Goal: Task Accomplishment & Management: Manage account settings

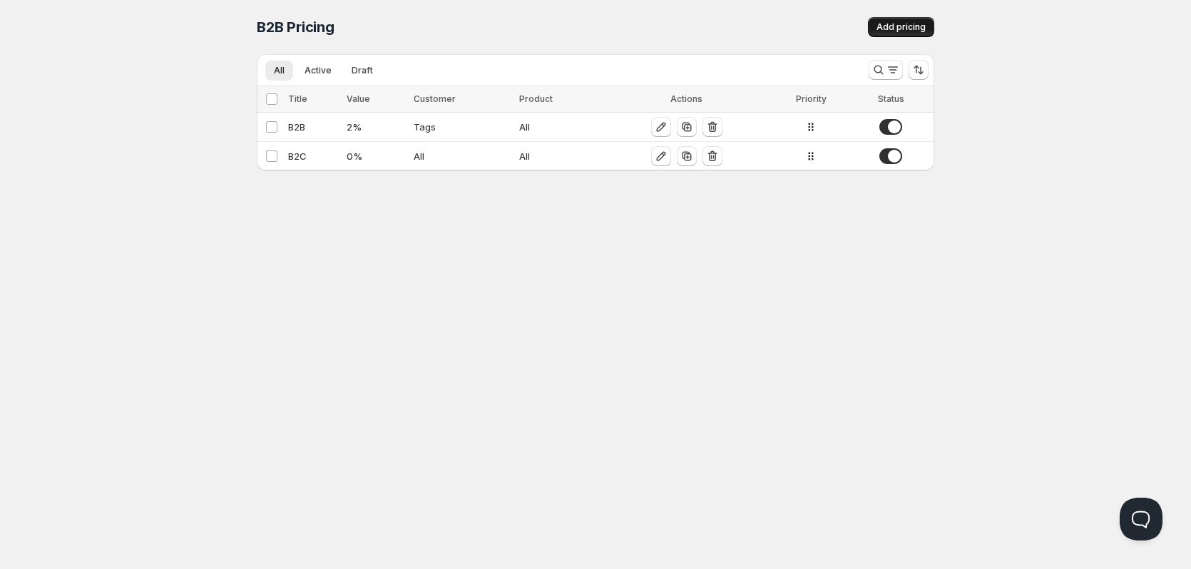
click at [891, 31] on span "Add pricing" at bounding box center [900, 26] width 49 height 11
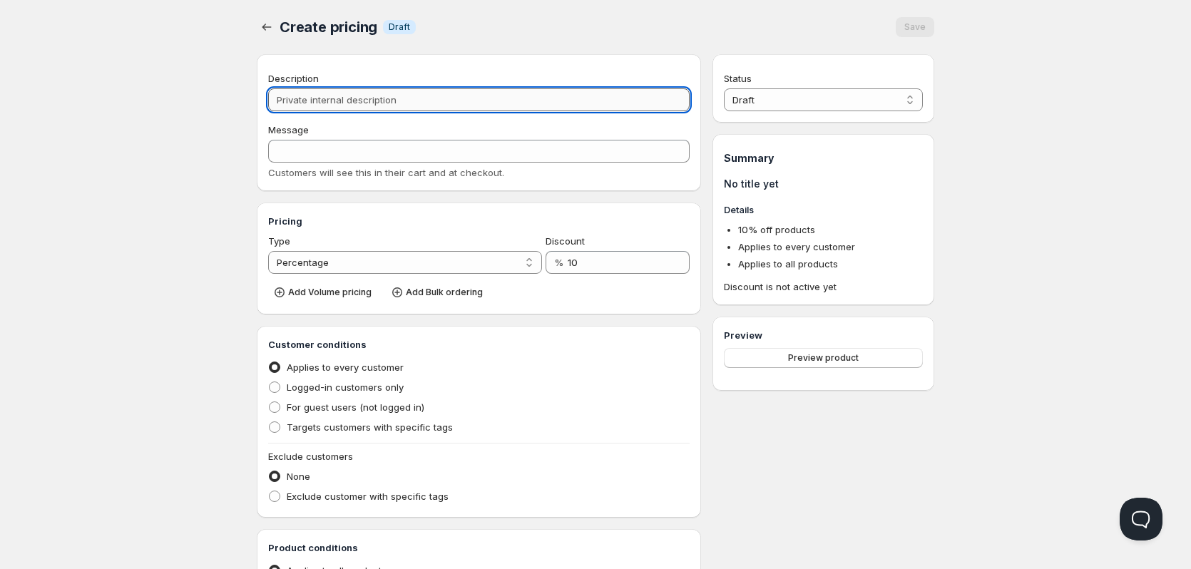
drag, startPoint x: 416, startPoint y: 99, endPoint x: 321, endPoint y: 103, distance: 94.9
click at [321, 103] on input "Description" at bounding box center [478, 99] width 421 height 23
type input "B"
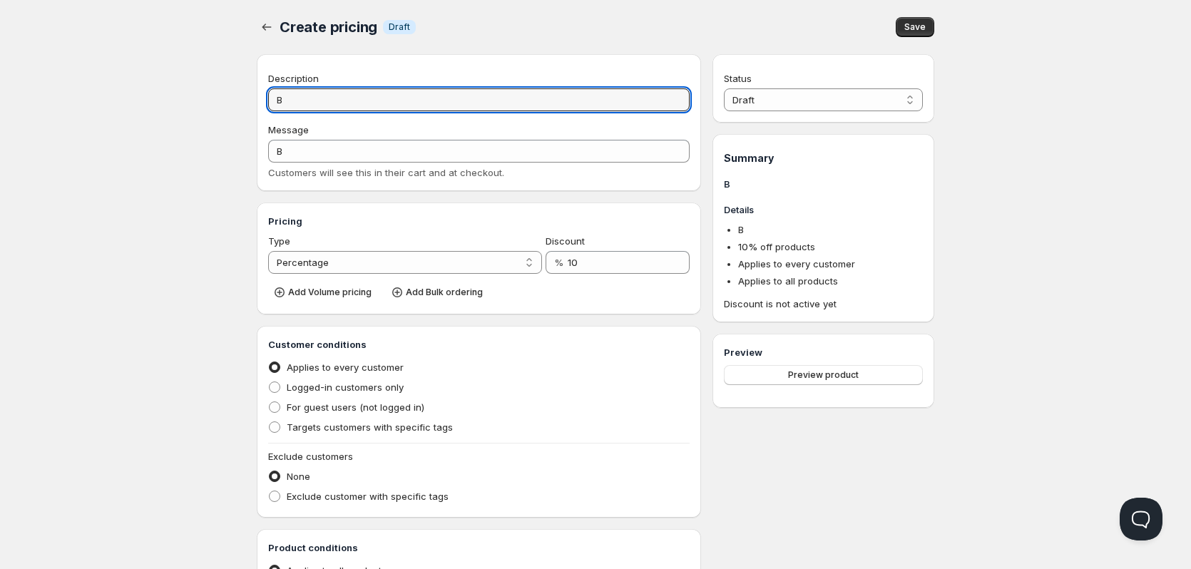
type input "B2"
type input "B"
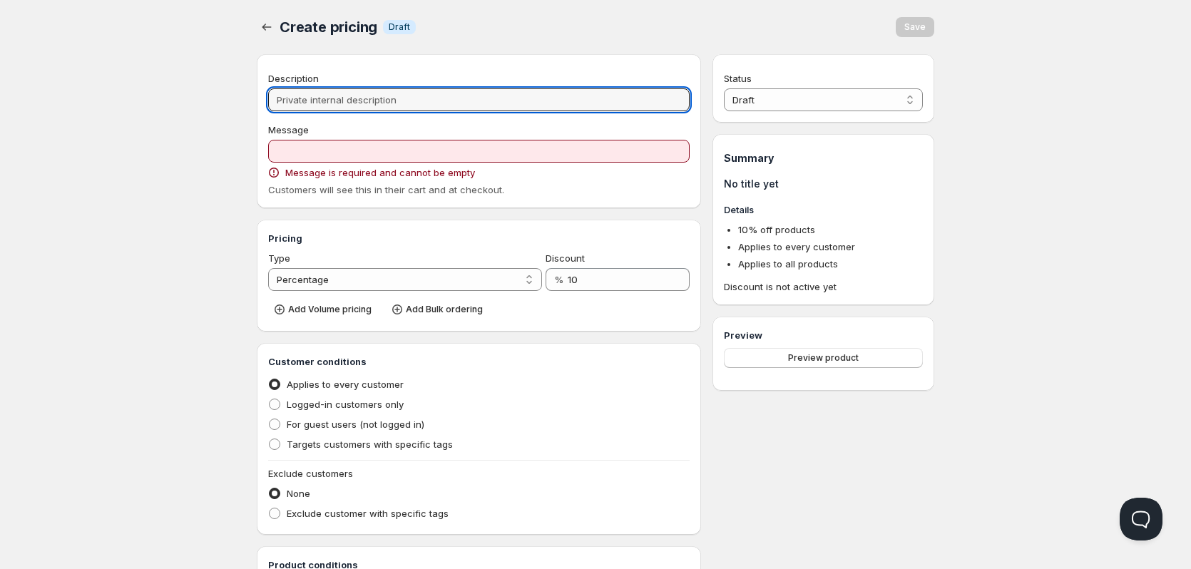
type input "S"
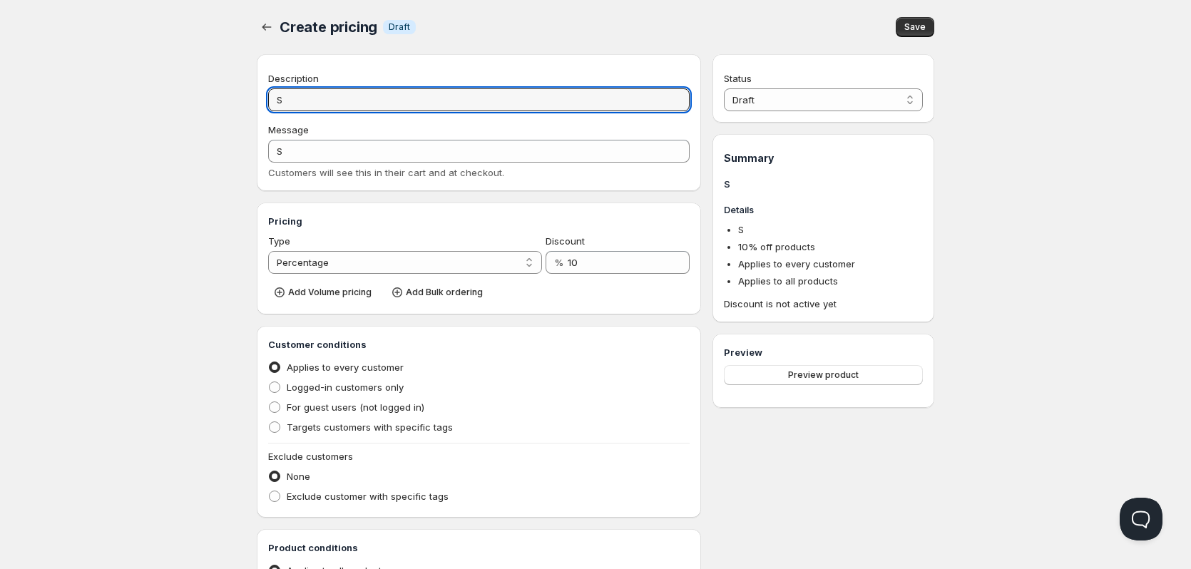
type input "So"
type input "SO"
type input "Sol"
type input "SOL"
type input "Sola"
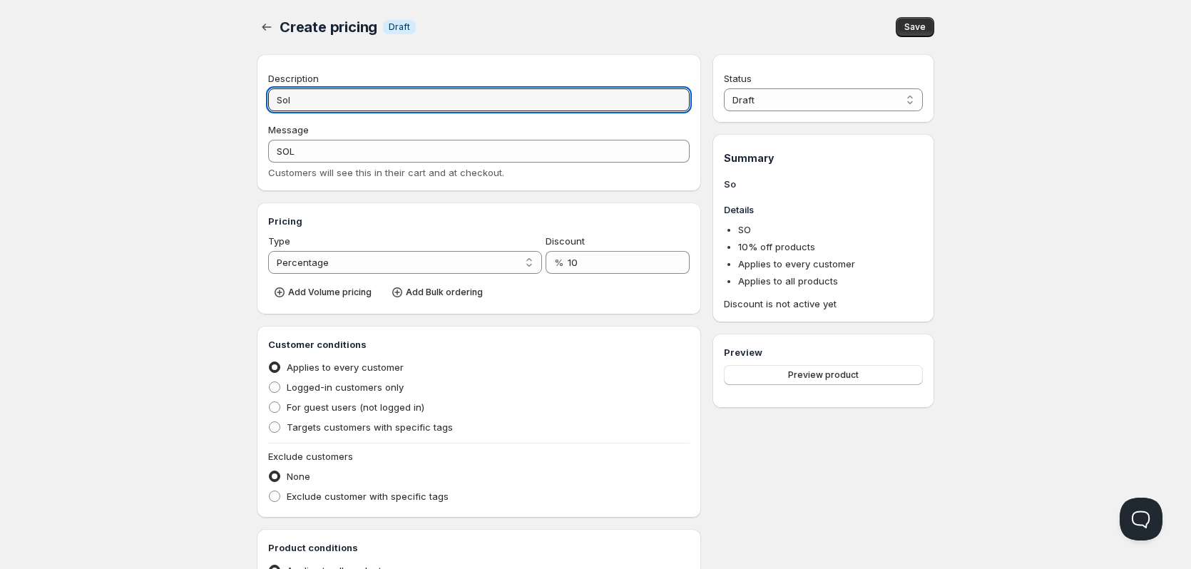
type input "SOLA"
type input "Solar"
type input "SOLAR"
type input "Solar p"
type input "SOLAR_P"
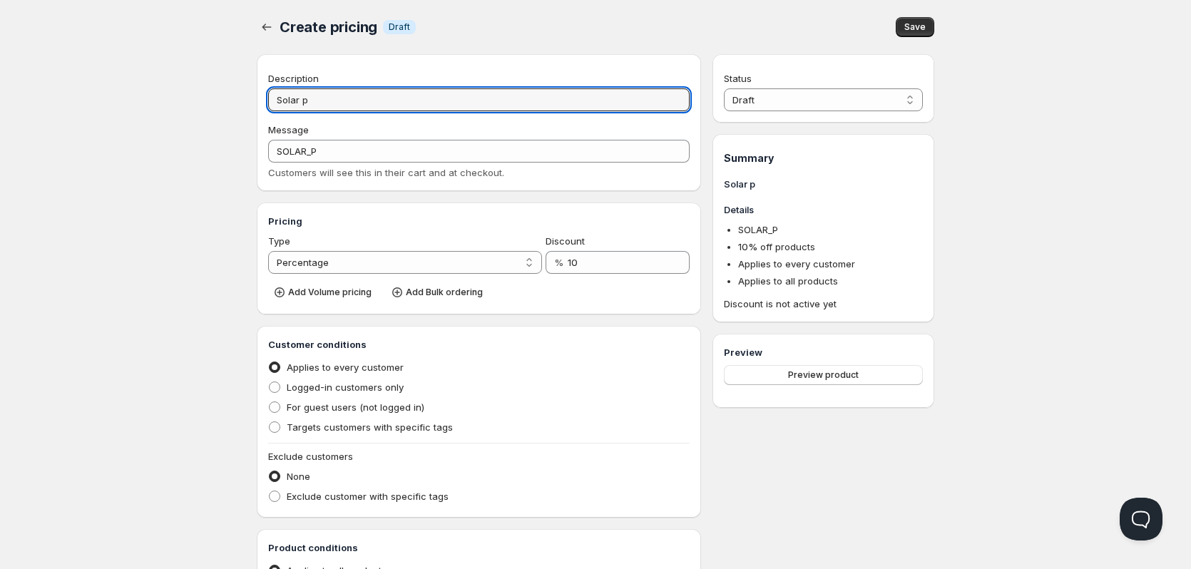
type input "Solar pa"
type input "SOLAR_PA"
type input "Solar p"
type input "SOLAR_P"
type input "Solar"
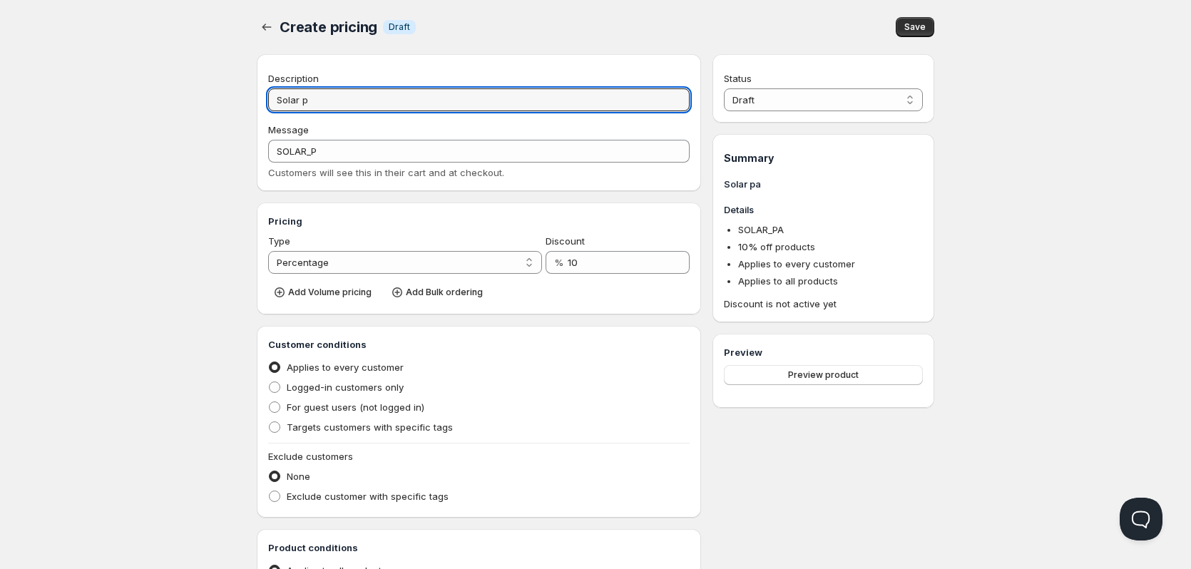
type input "SOLAR"
type input "Solar"
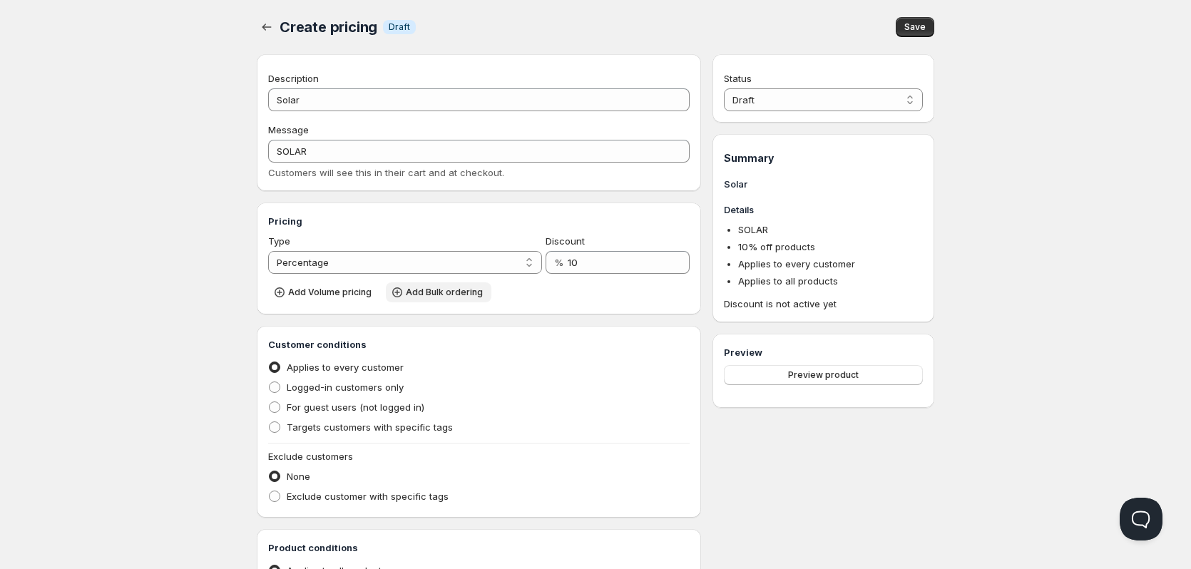
click at [446, 292] on span "Add Bulk ordering" at bounding box center [444, 292] width 77 height 11
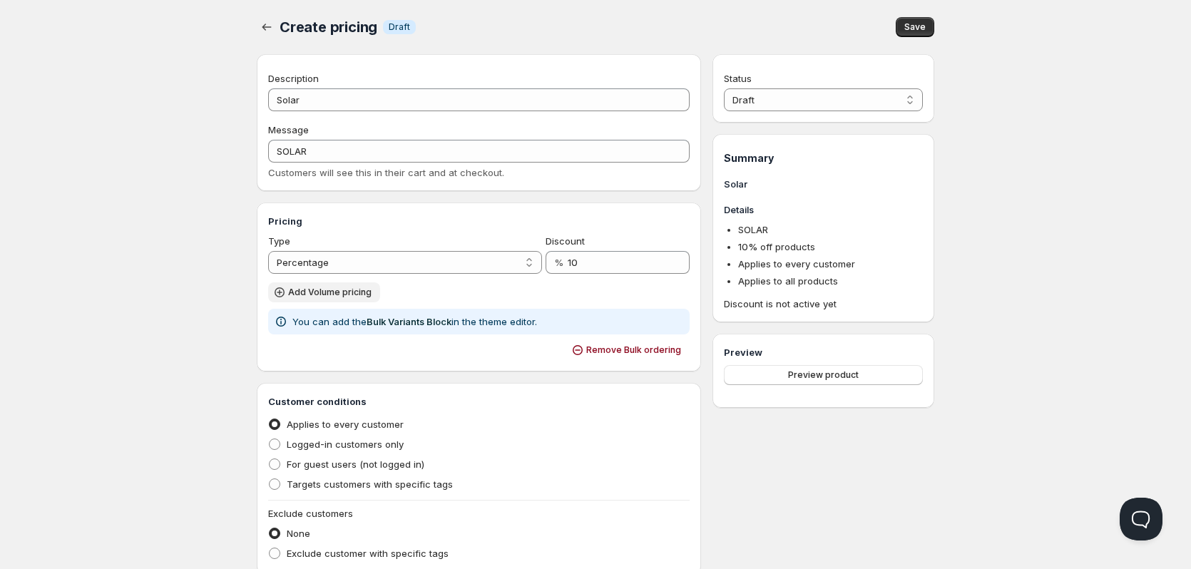
click at [349, 292] on span "Add Volume pricing" at bounding box center [329, 292] width 83 height 11
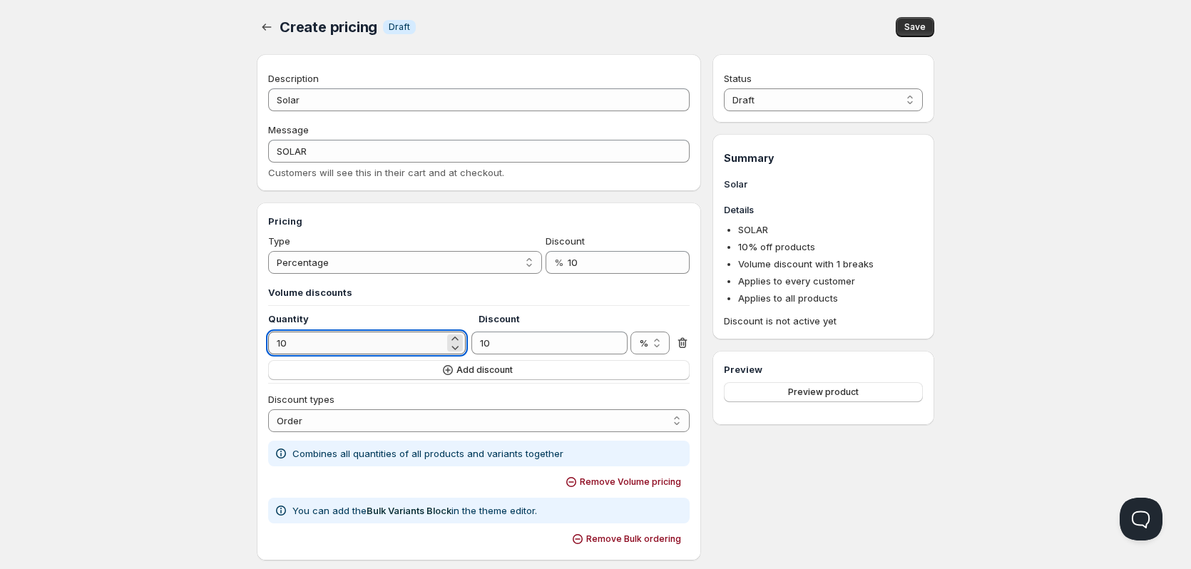
drag, startPoint x: 407, startPoint y: 349, endPoint x: 268, endPoint y: 338, distance: 139.4
click at [268, 338] on input "10" at bounding box center [356, 343] width 176 height 23
type input "8"
click at [498, 369] on span "Add discount" at bounding box center [484, 369] width 56 height 11
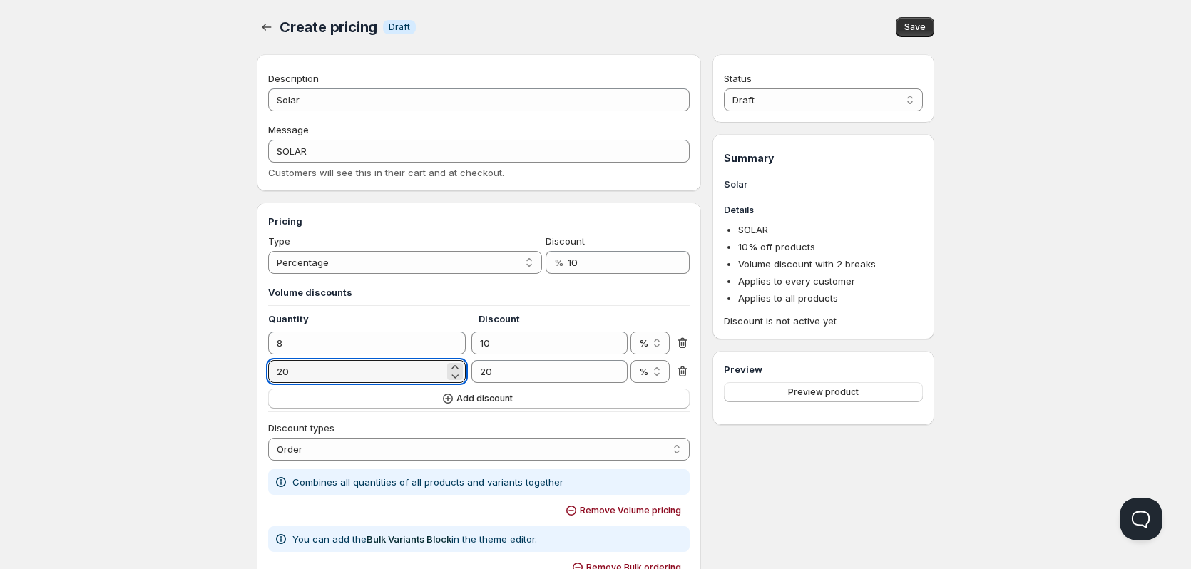
drag, startPoint x: 401, startPoint y: 374, endPoint x: 236, endPoint y: 370, distance: 164.8
click at [236, 370] on div "Home Pricing Price lists Checkout Forms Submissions Settings Features Plans Cre…" at bounding box center [595, 574] width 1191 height 1148
type input "10"
click at [492, 404] on span "Add discount" at bounding box center [484, 398] width 56 height 11
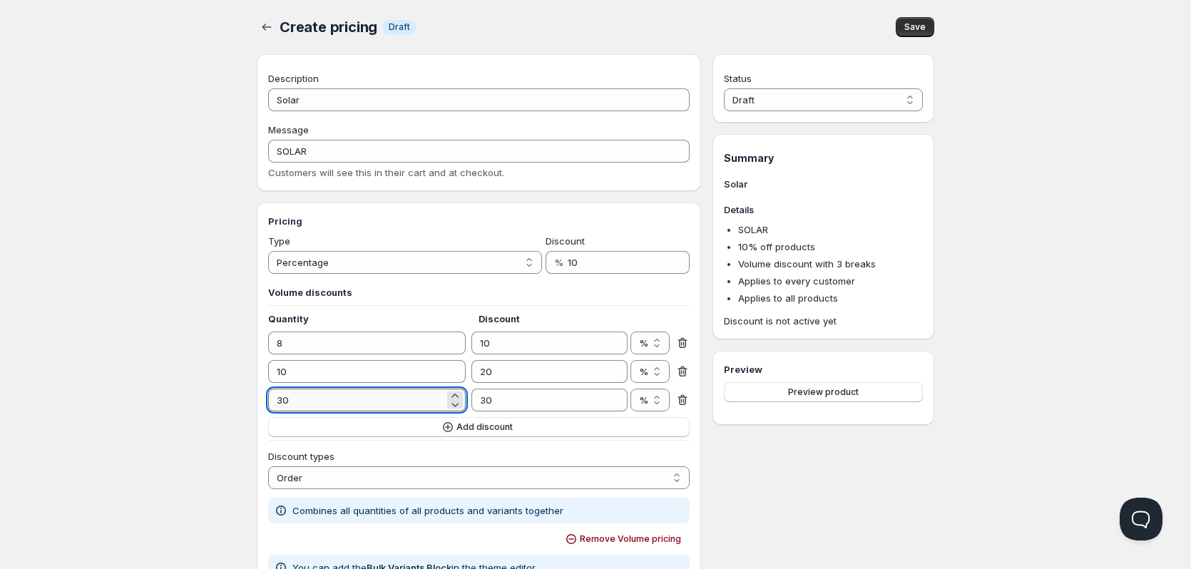
click at [378, 398] on input "30" at bounding box center [356, 400] width 176 height 23
drag, startPoint x: 374, startPoint y: 398, endPoint x: 250, endPoint y: 401, distance: 124.8
click at [250, 401] on div "Create pricing. This page is ready Create pricing Info Draft Save Description S…" at bounding box center [596, 570] width 712 height 1141
type input "12"
click at [451, 434] on icon "button" at bounding box center [448, 427] width 14 height 14
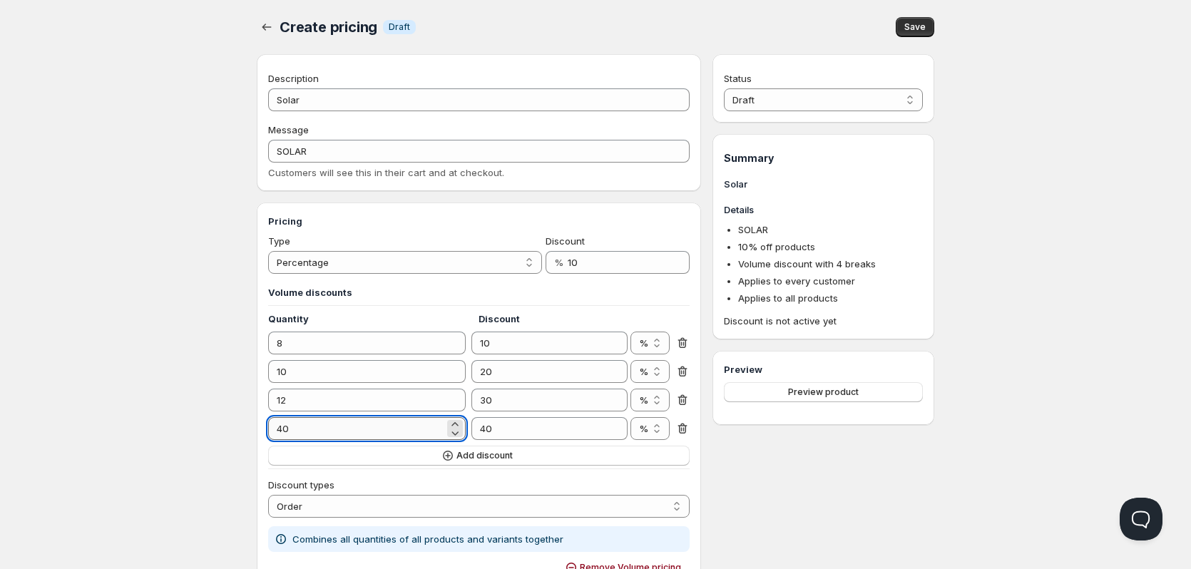
drag, startPoint x: 332, startPoint y: 426, endPoint x: 274, endPoint y: 428, distance: 57.8
click at [274, 428] on input "40" at bounding box center [356, 428] width 176 height 23
type input "15"
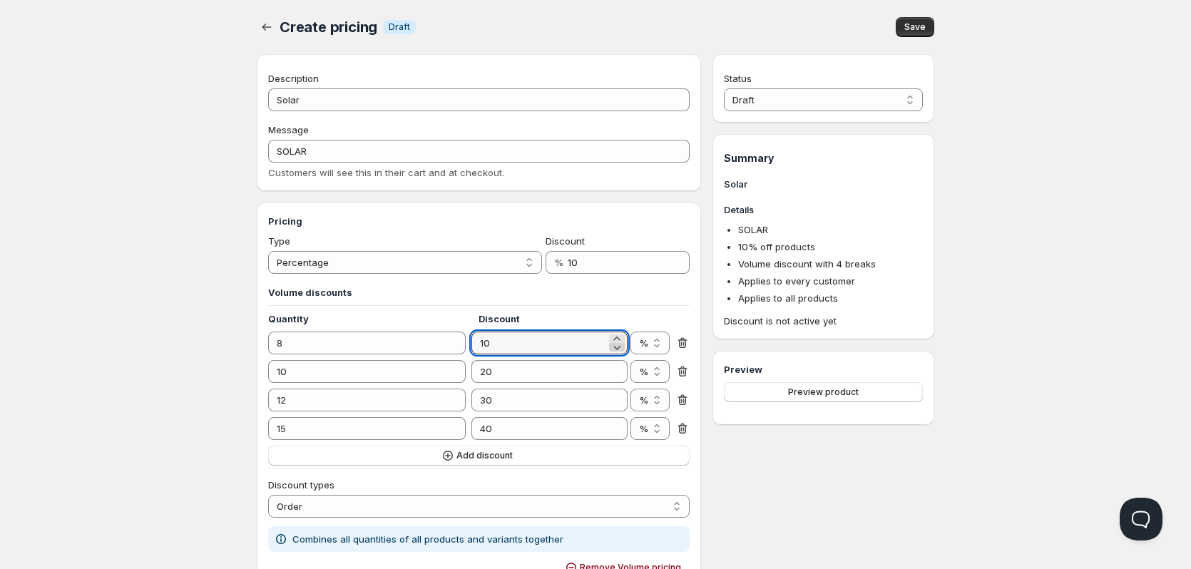
click at [615, 347] on icon at bounding box center [617, 347] width 14 height 14
drag, startPoint x: 576, startPoint y: 347, endPoint x: 441, endPoint y: 347, distance: 134.8
click at [441, 347] on div "8 9.99 % € %" at bounding box center [478, 343] width 421 height 23
type input "1"
drag, startPoint x: 796, startPoint y: 486, endPoint x: 744, endPoint y: 486, distance: 52.8
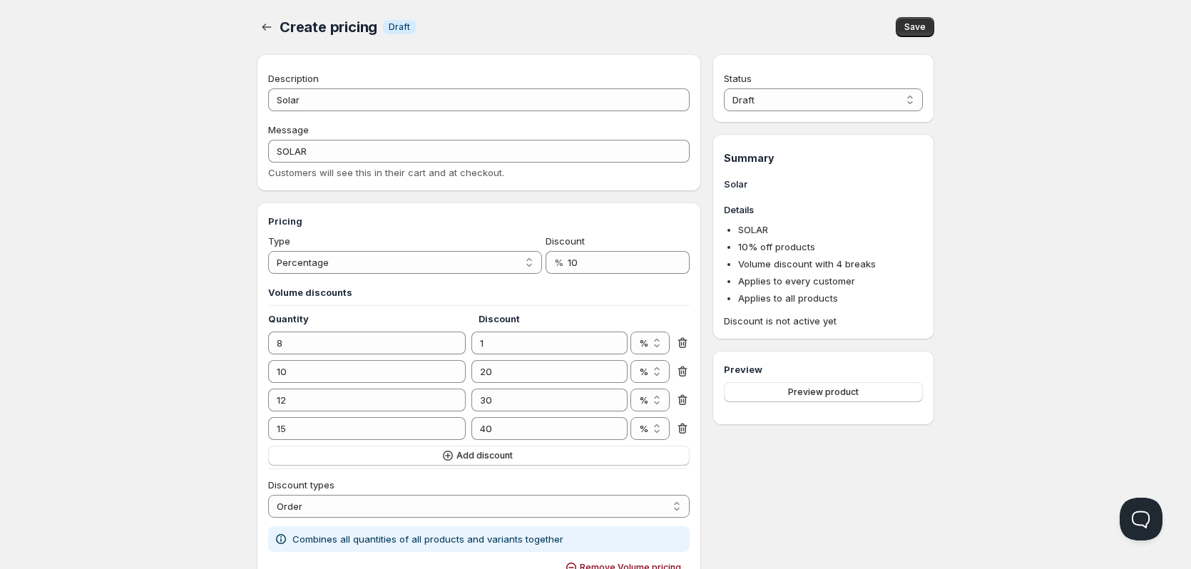
drag, startPoint x: 501, startPoint y: 378, endPoint x: 474, endPoint y: 374, distance: 27.4
click at [474, 374] on input "20" at bounding box center [538, 371] width 134 height 23
type input "3"
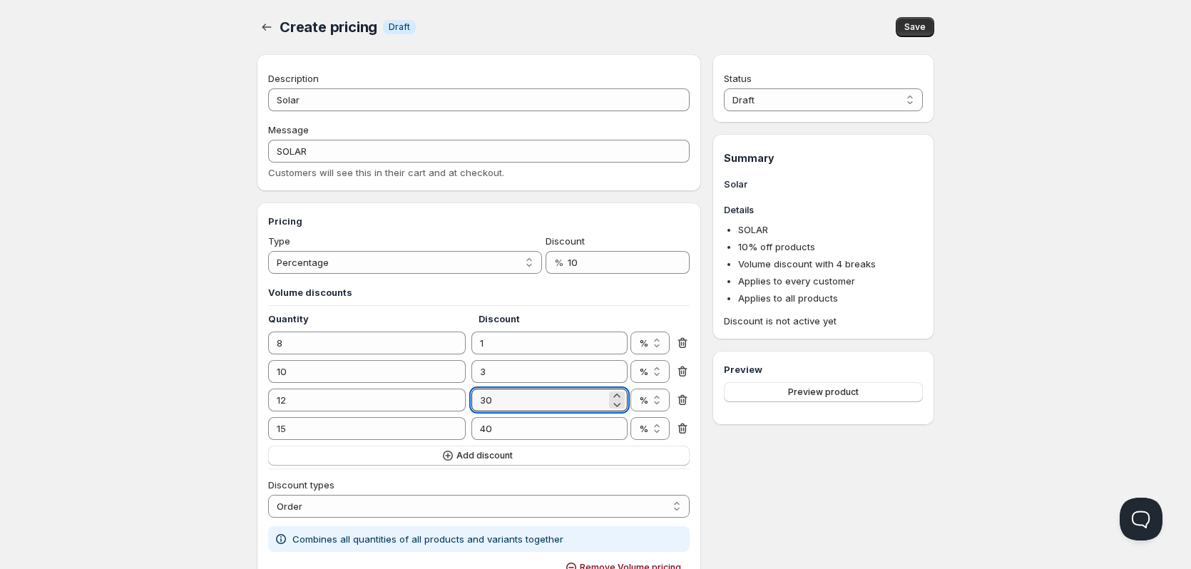
click at [468, 401] on div "12 30 % € %" at bounding box center [478, 400] width 421 height 23
drag, startPoint x: 503, startPoint y: 378, endPoint x: 467, endPoint y: 374, distance: 36.5
click at [467, 374] on div "10 3 % € %" at bounding box center [478, 371] width 421 height 23
drag, startPoint x: 538, startPoint y: 399, endPoint x: 473, endPoint y: 399, distance: 64.9
click at [473, 399] on input "30" at bounding box center [538, 400] width 134 height 23
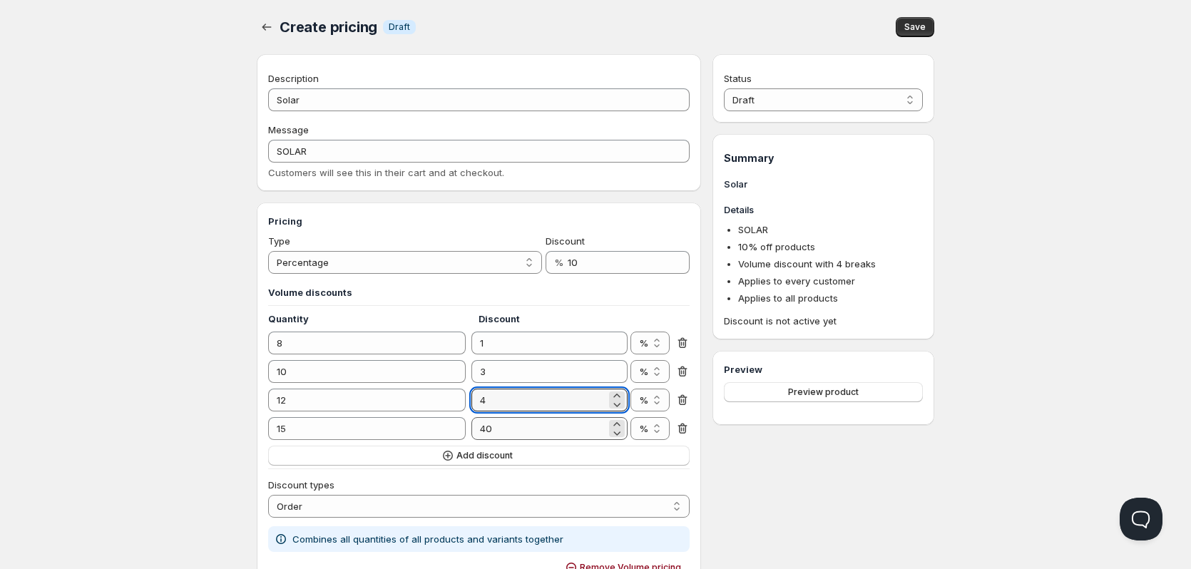
type input "4"
drag, startPoint x: 504, startPoint y: 426, endPoint x: 478, endPoint y: 429, distance: 25.8
click at [478, 429] on input "40" at bounding box center [538, 428] width 134 height 23
type input "5"
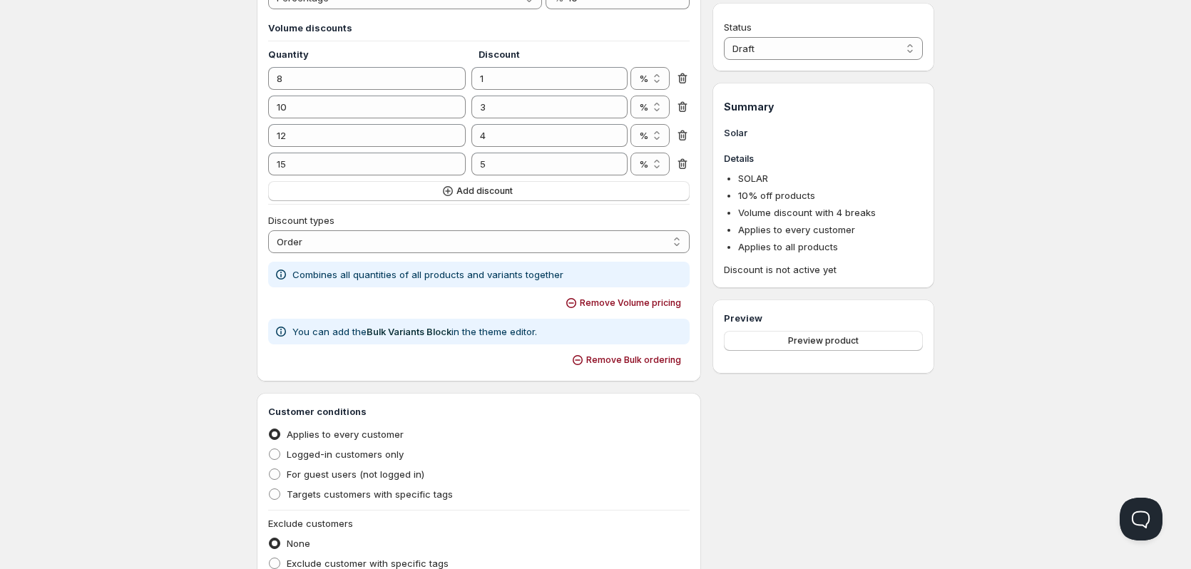
scroll to position [285, 0]
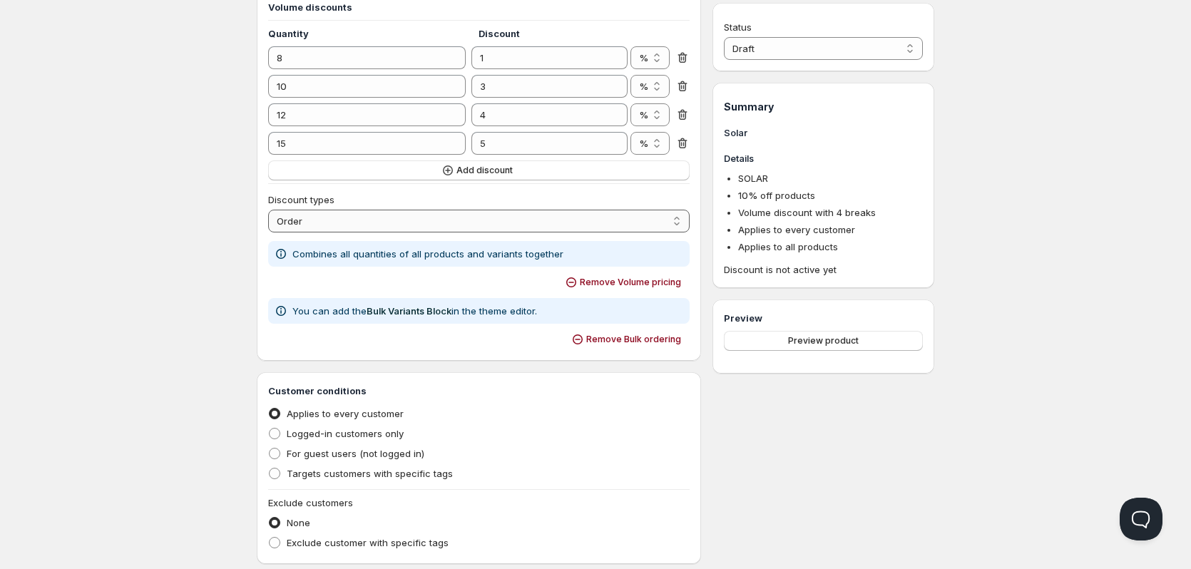
click at [677, 222] on select "Order Product Variant Item" at bounding box center [478, 221] width 421 height 23
select select "2"
click at [268, 210] on select "Order Product Variant Item" at bounding box center [478, 221] width 421 height 23
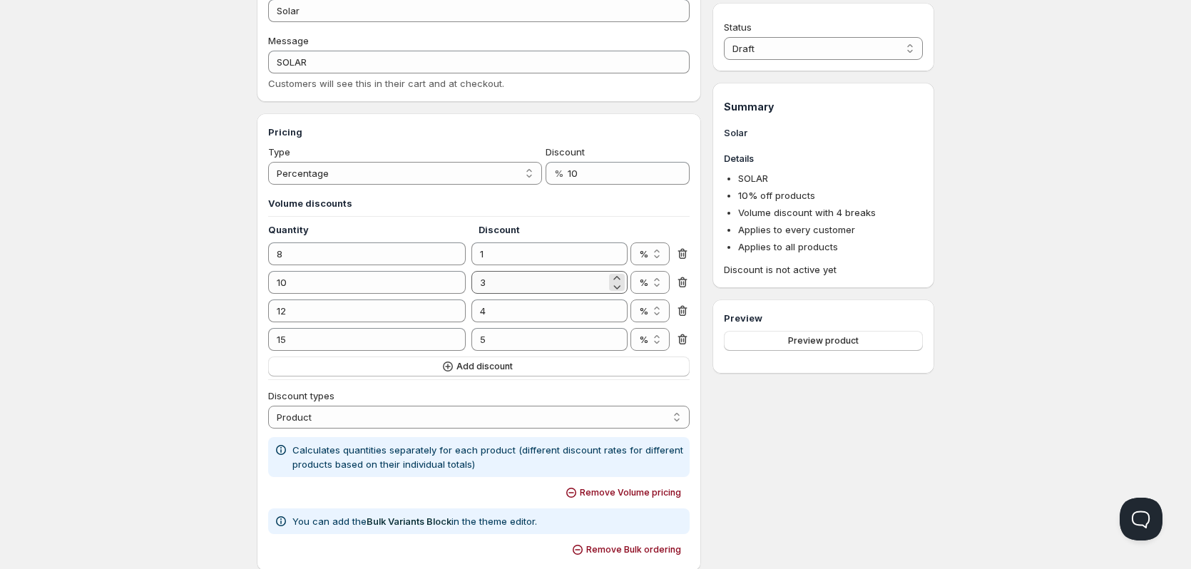
scroll to position [0, 0]
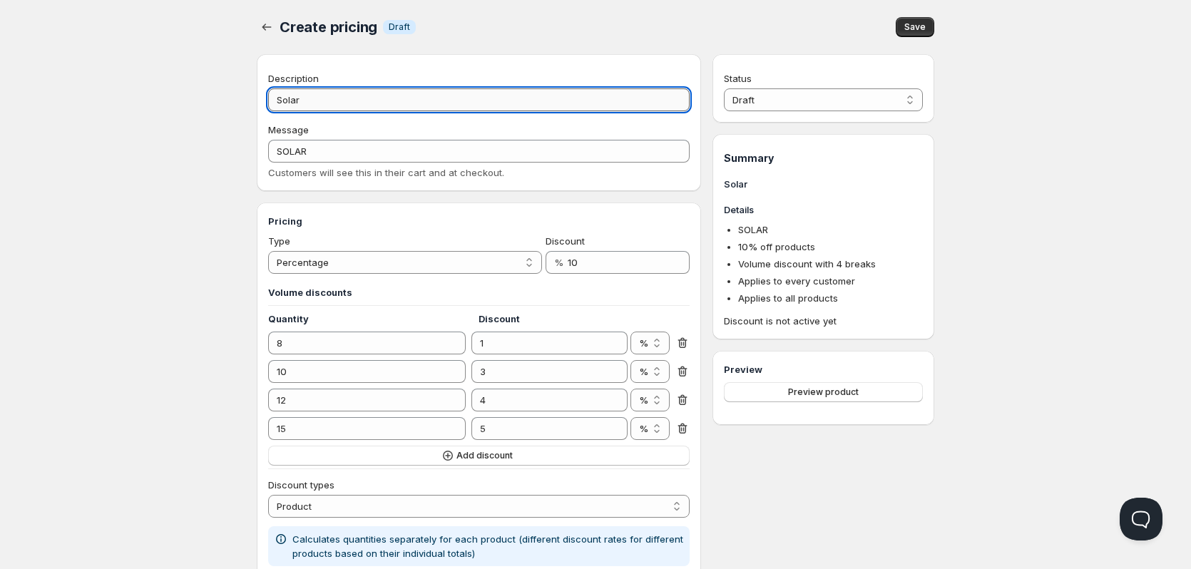
drag, startPoint x: 332, startPoint y: 98, endPoint x: 274, endPoint y: 100, distance: 57.8
click at [274, 100] on input "Solar" at bounding box center [478, 99] width 421 height 23
type input "Z"
type input "Zo"
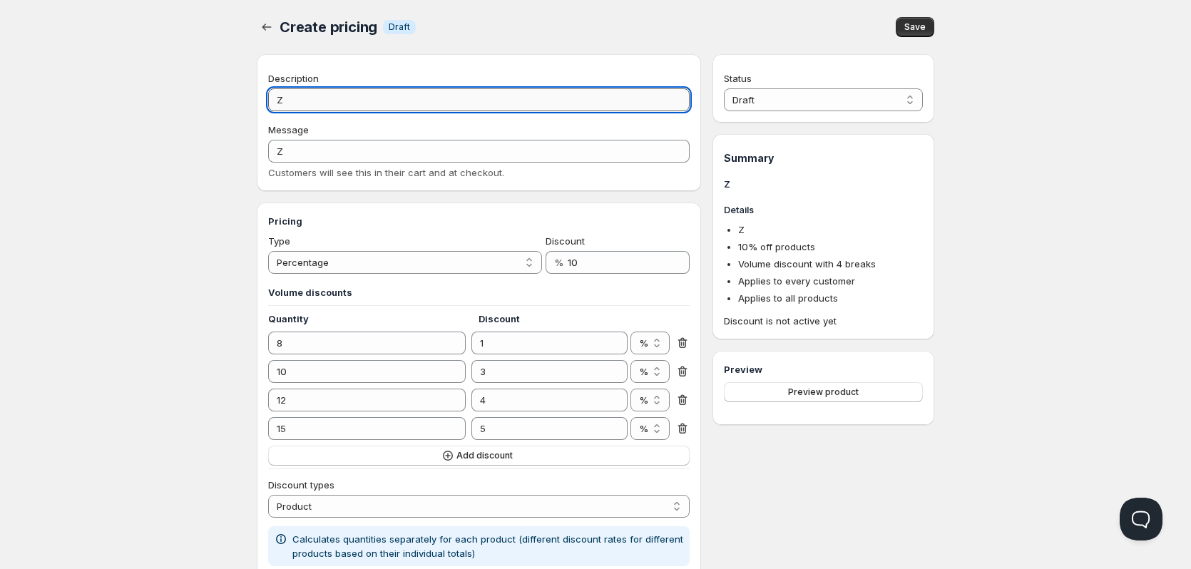
type input "ZO"
type input "Zon"
type input "ZON"
type input "Zonn"
type input "ZONN"
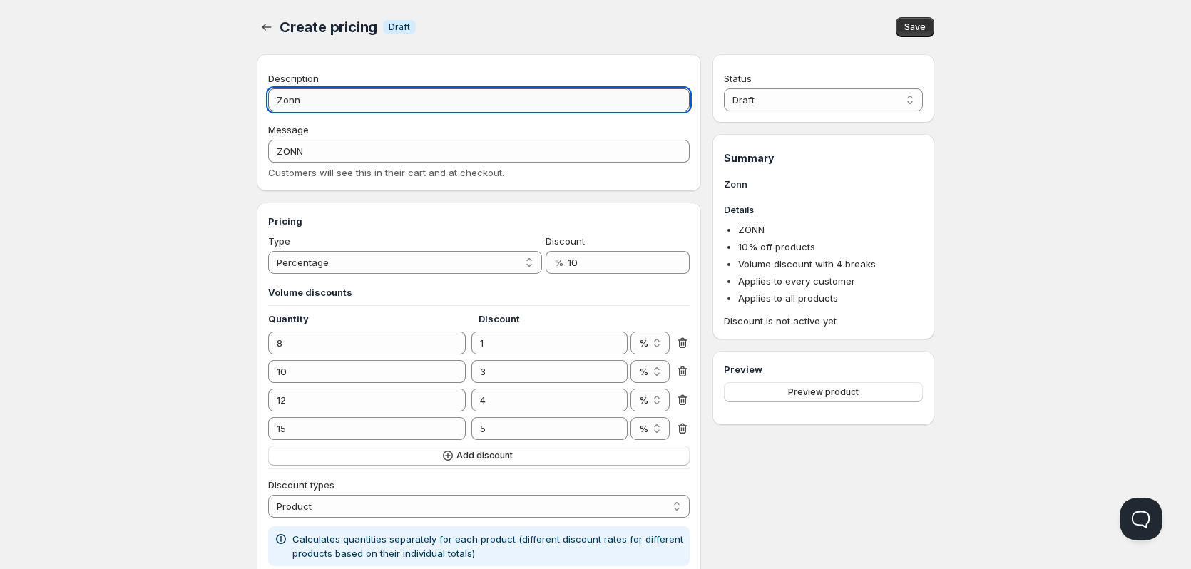
type input "Zonne"
type input "ZONNE"
type input "Zonnea"
type input "ZONNEA"
type input "Zonne"
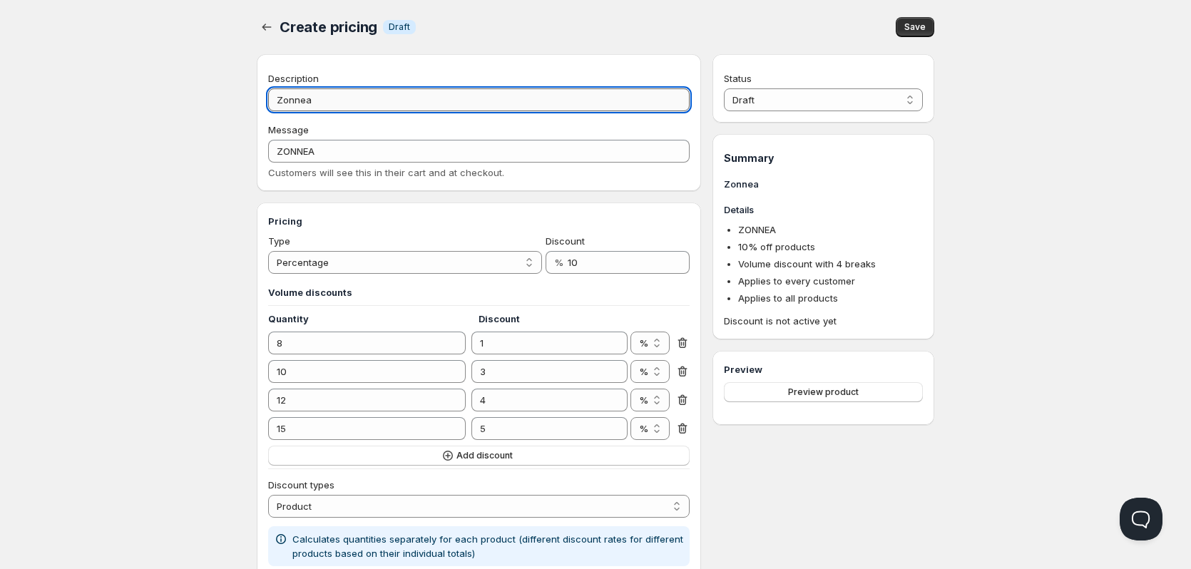
type input "ZONNE"
type input "Zonnep"
type input "ZONNEP"
type input "Zonnepa"
type input "ZONNEPA"
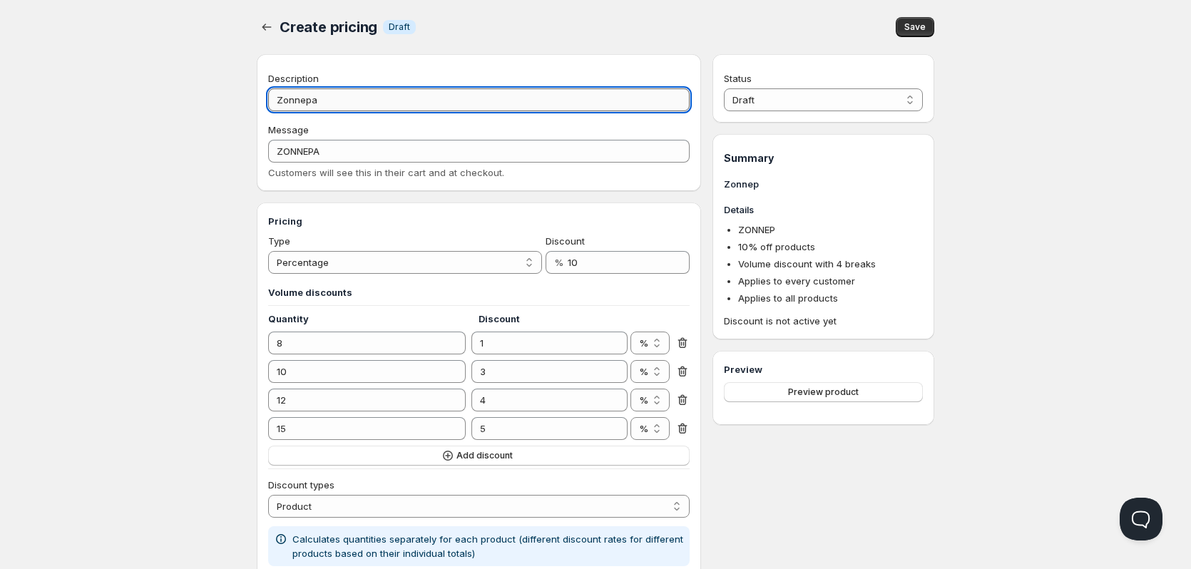
type input "Zonnepan"
type input "ZONNEPAN"
type input "Zonnepane"
type input "ZONNEPANE"
type input "Zonnepanel"
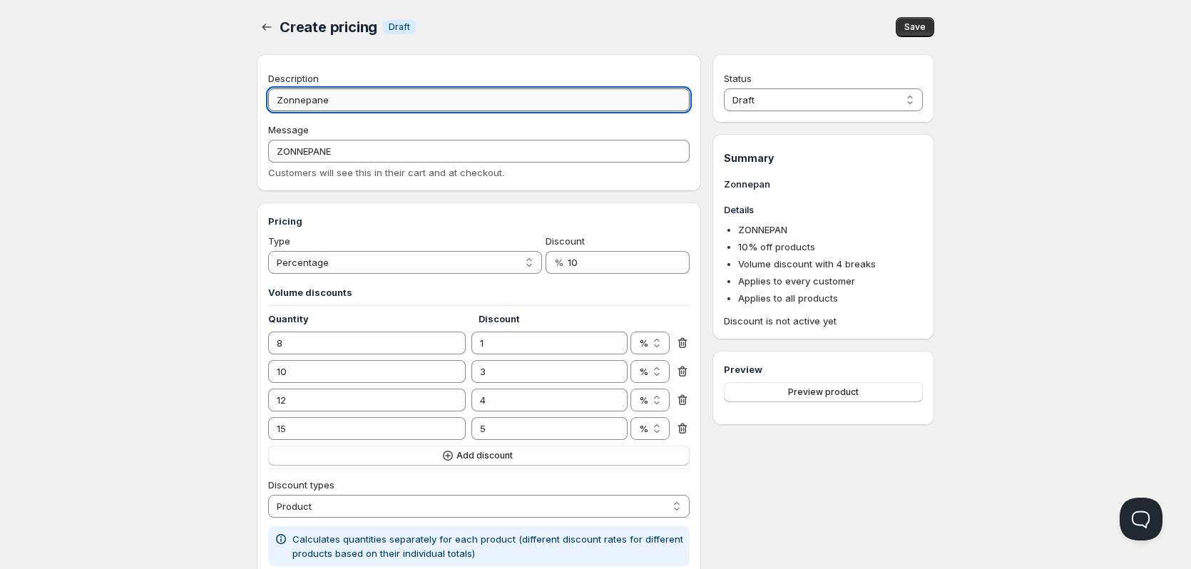
type input "ZONNEPANEL"
type input "Zonnepanele"
type input "ZONNEPANELE"
type input "Zonnepanelen"
type input "ZONNEPANELEN"
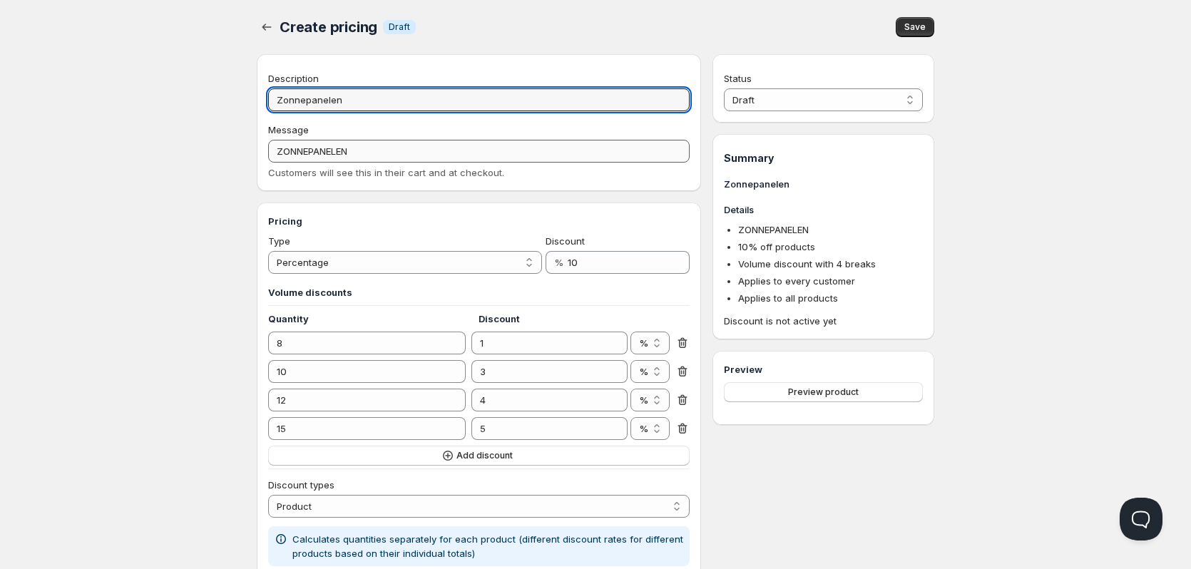
type input "Zonnepanelen"
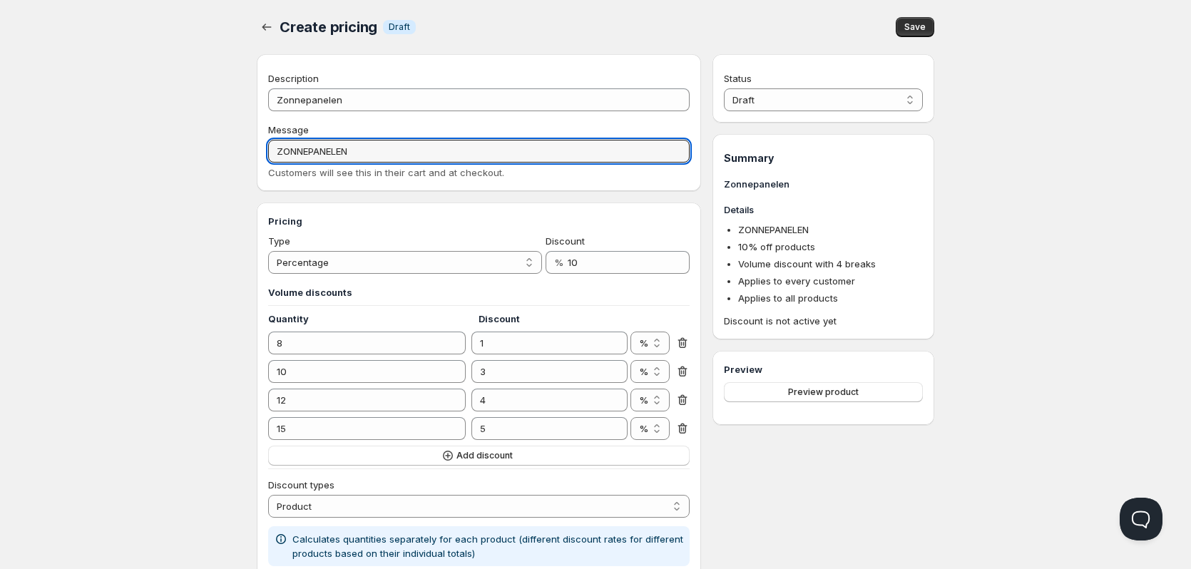
drag, startPoint x: 361, startPoint y: 156, endPoint x: 212, endPoint y: 157, distance: 149.7
click at [297, 148] on input "Solardiscount" at bounding box center [478, 151] width 421 height 23
click at [300, 148] on input "Solardiscount" at bounding box center [478, 151] width 421 height 23
type input "Solar discount"
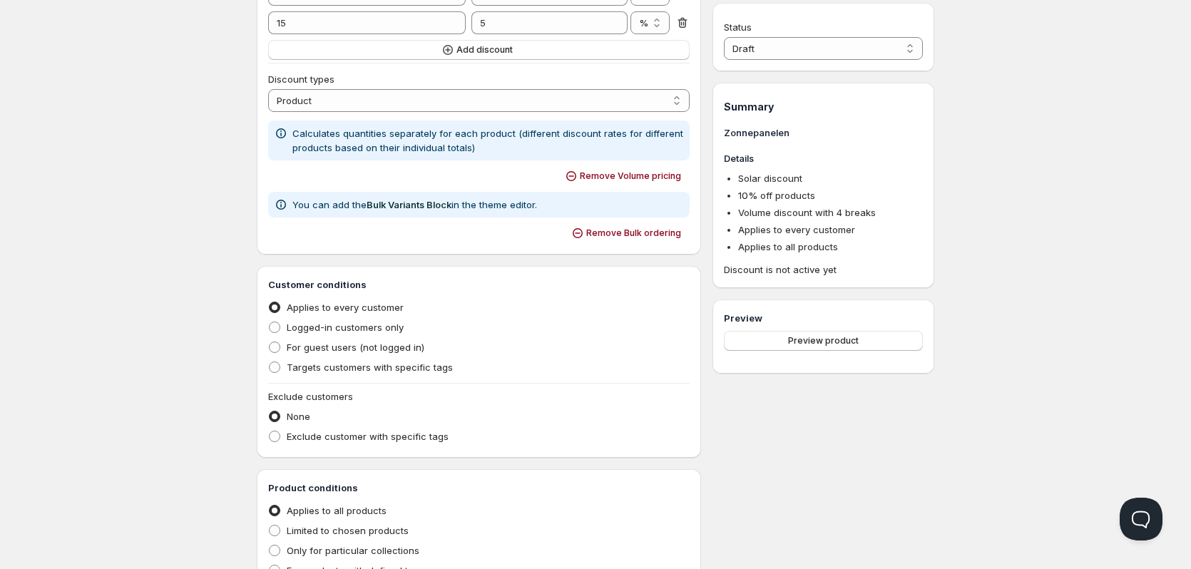
scroll to position [651, 0]
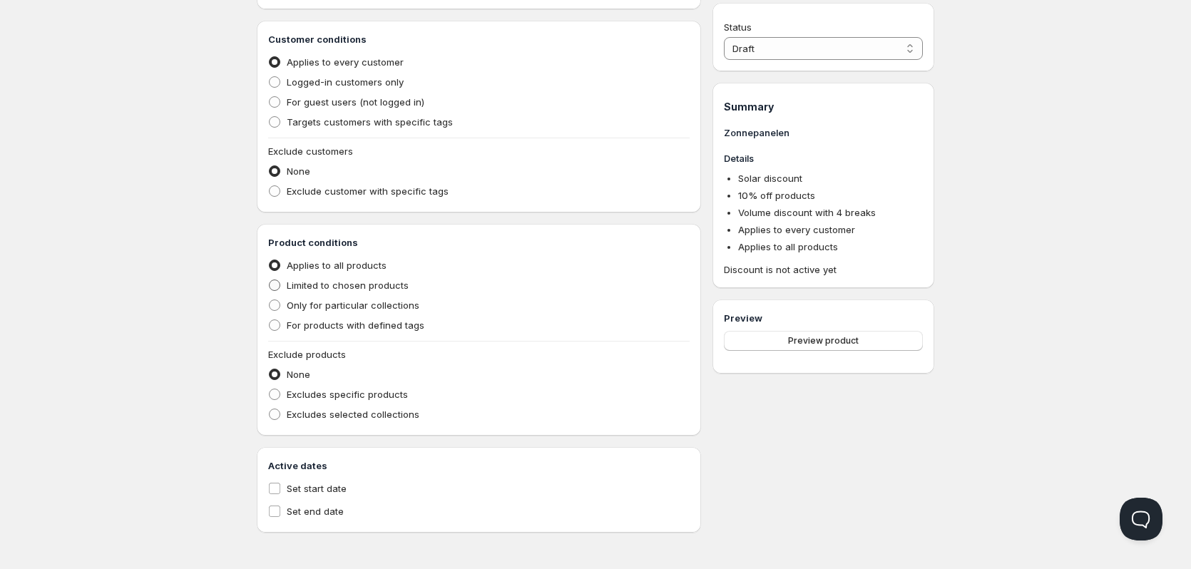
click at [383, 282] on span "Limited to chosen products" at bounding box center [348, 284] width 122 height 11
click at [270, 280] on input "Limited to chosen products" at bounding box center [269, 279] width 1 height 1
radio input "true"
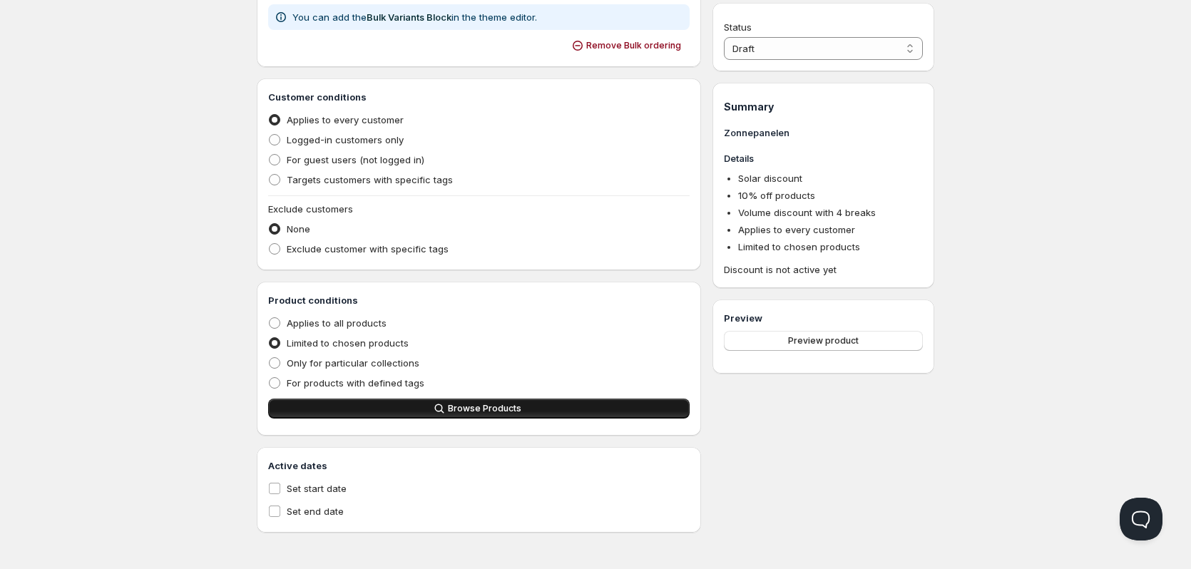
click at [506, 409] on span "Browse Products" at bounding box center [484, 408] width 73 height 11
click at [384, 362] on span "Only for particular collections" at bounding box center [353, 362] width 133 height 11
click at [270, 358] on input "Only for particular collections" at bounding box center [269, 357] width 1 height 1
radio input "true"
click at [453, 411] on span "Browse Collections" at bounding box center [484, 408] width 83 height 11
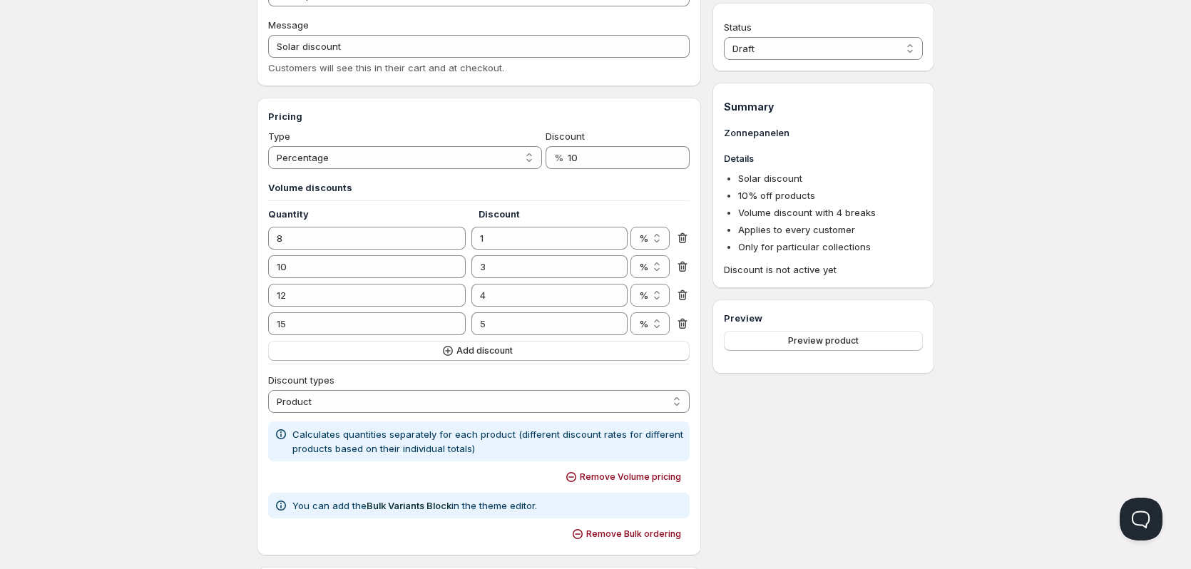
scroll to position [70, 0]
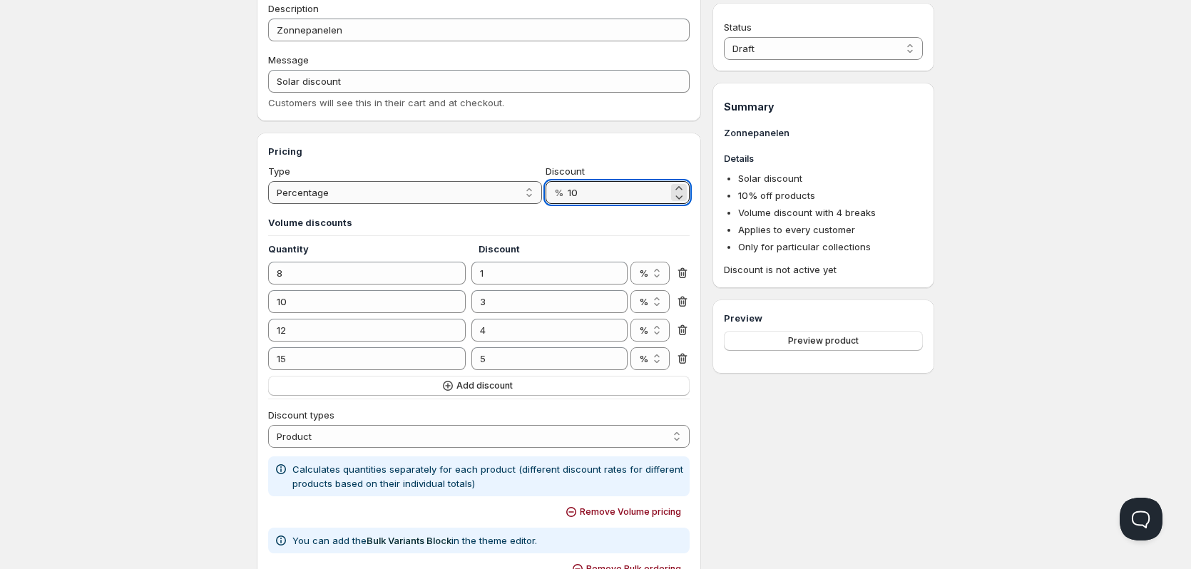
drag, startPoint x: 608, startPoint y: 191, endPoint x: 538, endPoint y: 192, distance: 69.9
click at [538, 192] on div "Type Percentage Absolute Percentage Discount % 10" at bounding box center [478, 184] width 421 height 40
click at [1009, 355] on div "Home Pricing Price lists Checkout Forms Submissions Settings Features Plans Cre…" at bounding box center [595, 534] width 1191 height 1209
drag, startPoint x: 595, startPoint y: 195, endPoint x: 542, endPoint y: 195, distance: 53.5
click at [542, 195] on div "Type Percentage Absolute Percentage Discount % 10" at bounding box center [478, 184] width 421 height 40
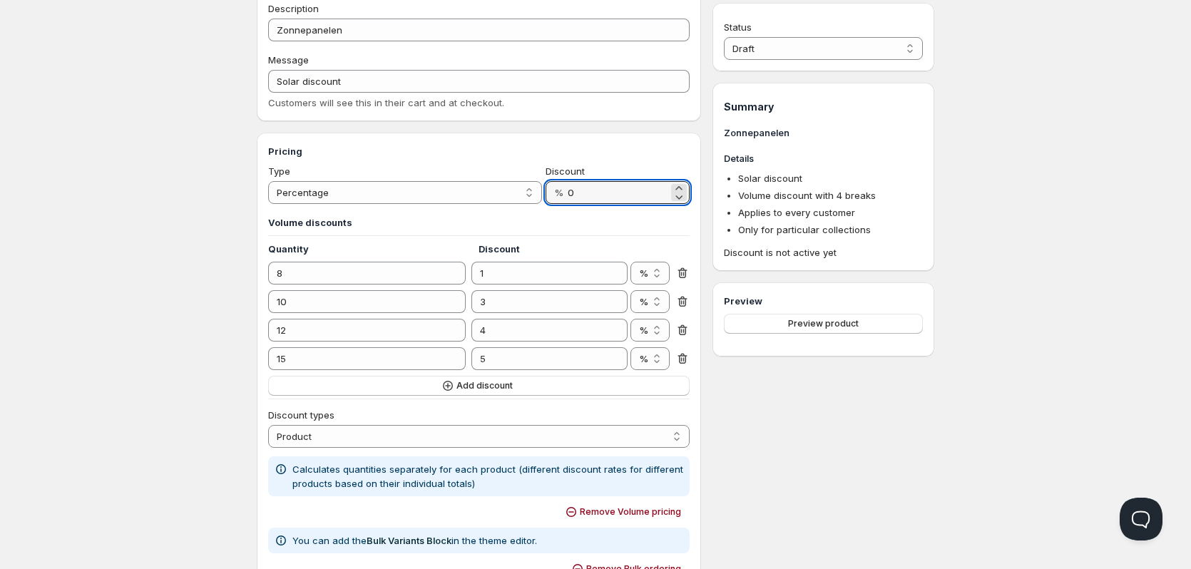
type input "0"
click at [982, 345] on div "Home Pricing Price lists Checkout Forms Submissions Settings Features Plans Cre…" at bounding box center [595, 534] width 1191 height 1209
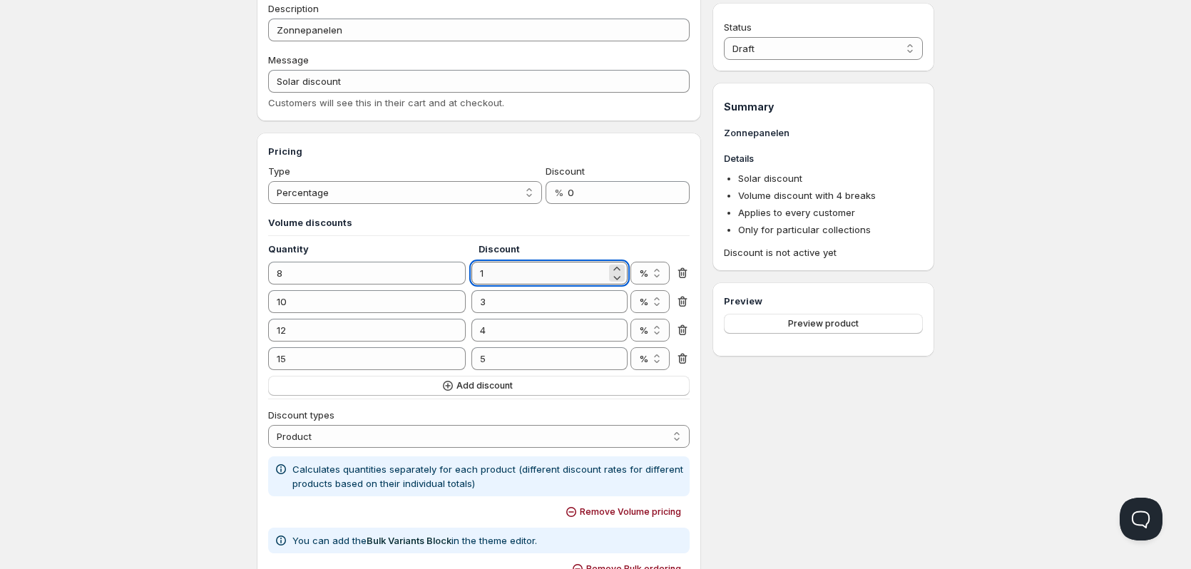
drag, startPoint x: 509, startPoint y: 272, endPoint x: 475, endPoint y: 272, distance: 34.2
click at [475, 272] on input "1" at bounding box center [538, 273] width 134 height 23
click at [833, 419] on div "Status Draft Active Draft Summary Zonnepanelen Details Solar discount Volume di…" at bounding box center [823, 543] width 222 height 1119
click at [677, 275] on icon at bounding box center [682, 273] width 14 height 14
type input "10"
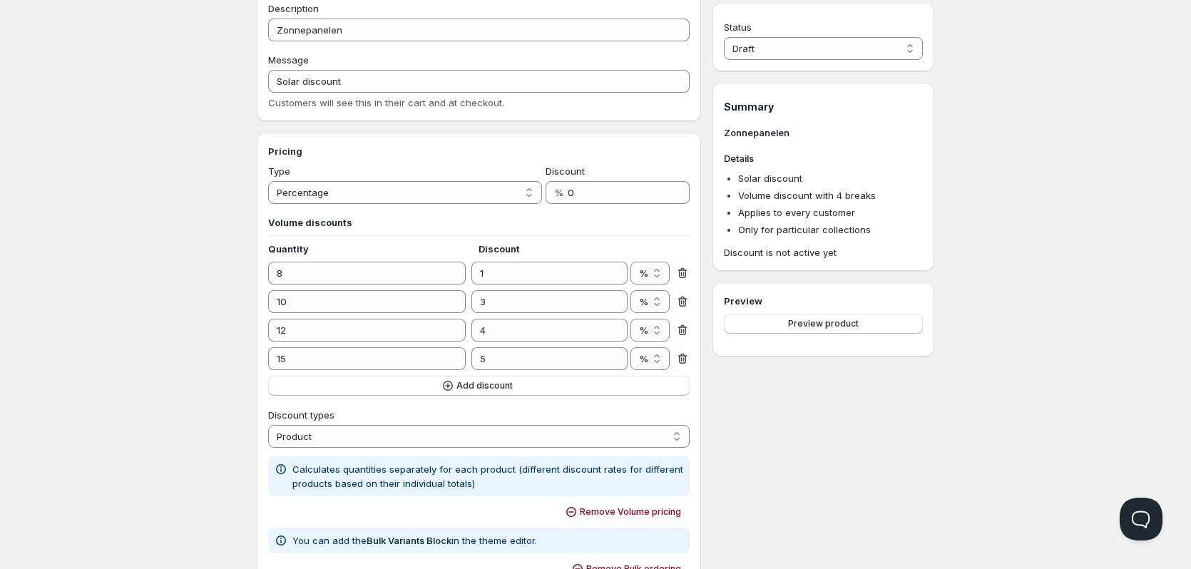
type input "3"
type input "12"
type input "4"
type input "15"
type input "5"
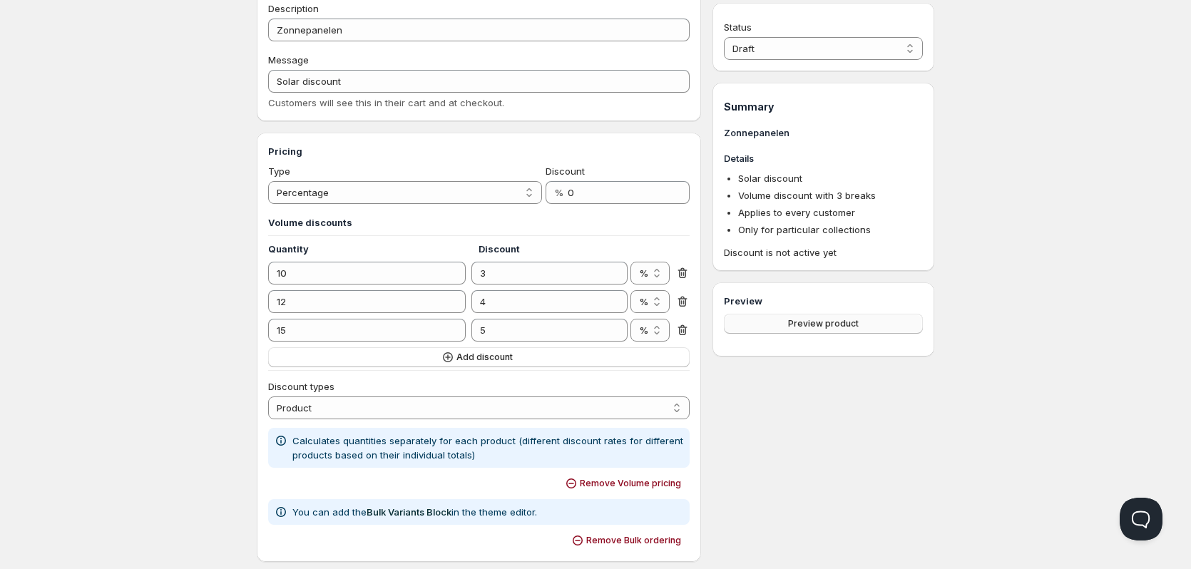
click at [821, 327] on span "Preview product" at bounding box center [823, 323] width 71 height 11
click at [867, 44] on select "Draft Active" at bounding box center [823, 48] width 199 height 23
select select "1"
click at [724, 37] on select "Draft Active" at bounding box center [823, 48] width 199 height 23
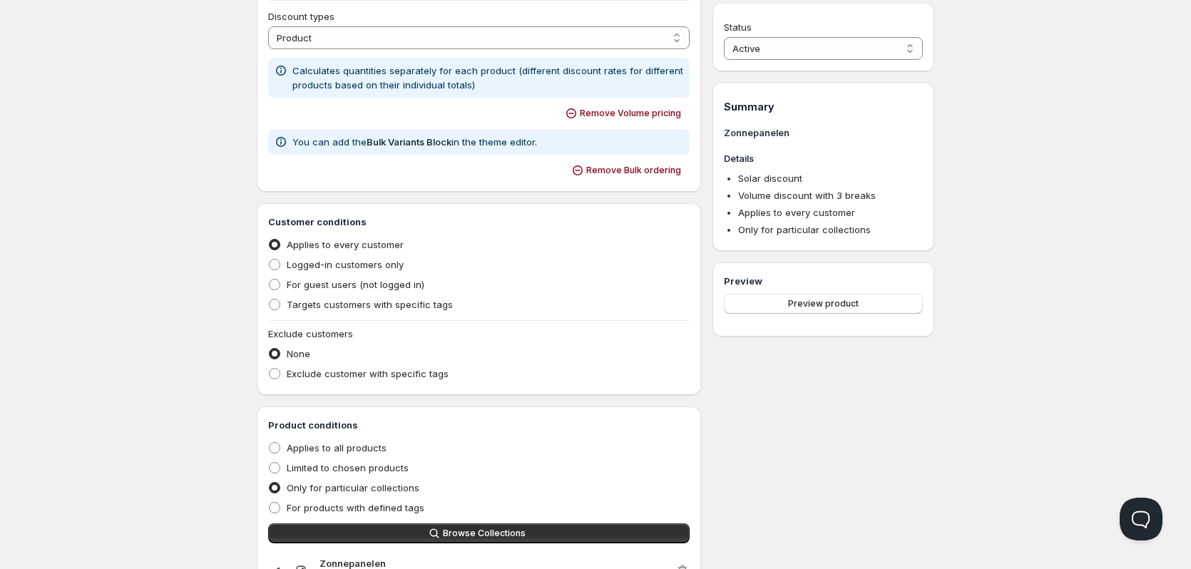
scroll to position [184, 0]
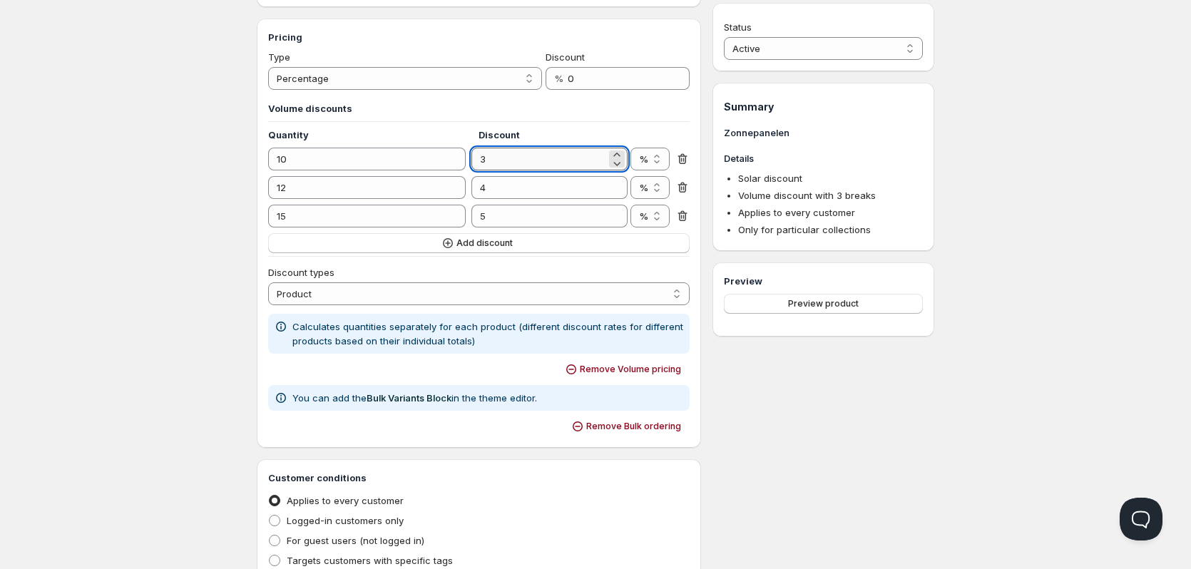
drag, startPoint x: 500, startPoint y: 170, endPoint x: 478, endPoint y: 170, distance: 21.4
click at [478, 170] on input "3" at bounding box center [538, 159] width 134 height 23
type input "2"
click at [443, 188] on div "12 4 % € %" at bounding box center [478, 187] width 421 height 23
type input "3"
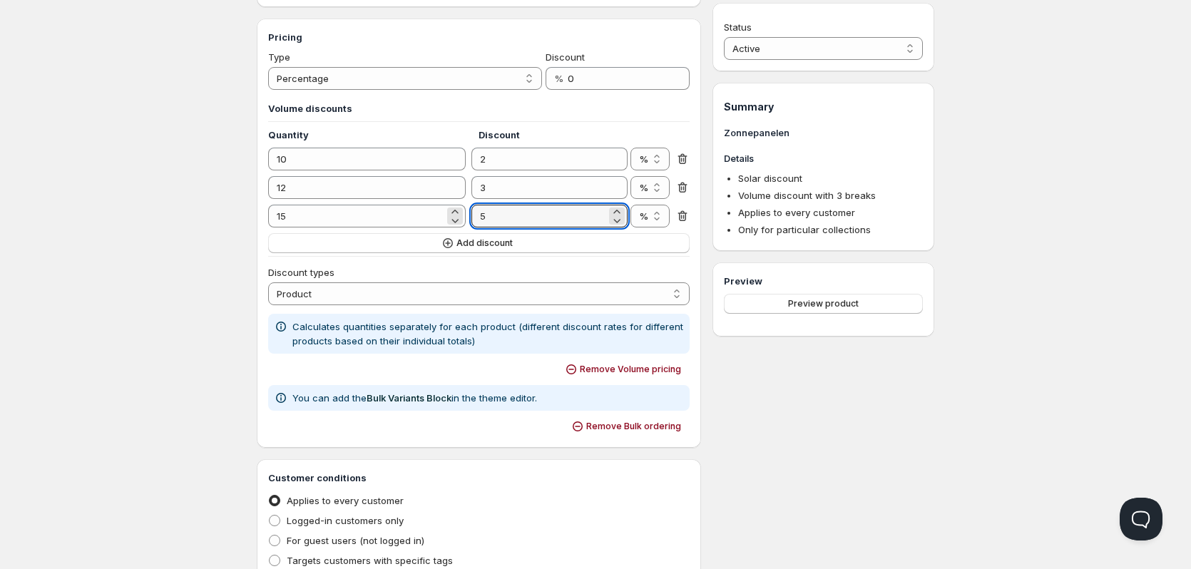
drag, startPoint x: 506, startPoint y: 220, endPoint x: 446, endPoint y: 222, distance: 59.9
click at [446, 222] on div "15 5 % € %" at bounding box center [478, 216] width 421 height 23
type input "4"
click at [822, 393] on div "Status Active Draft Active Summary Zonnepanelen Details Solar discount Volume d…" at bounding box center [823, 415] width 222 height 1090
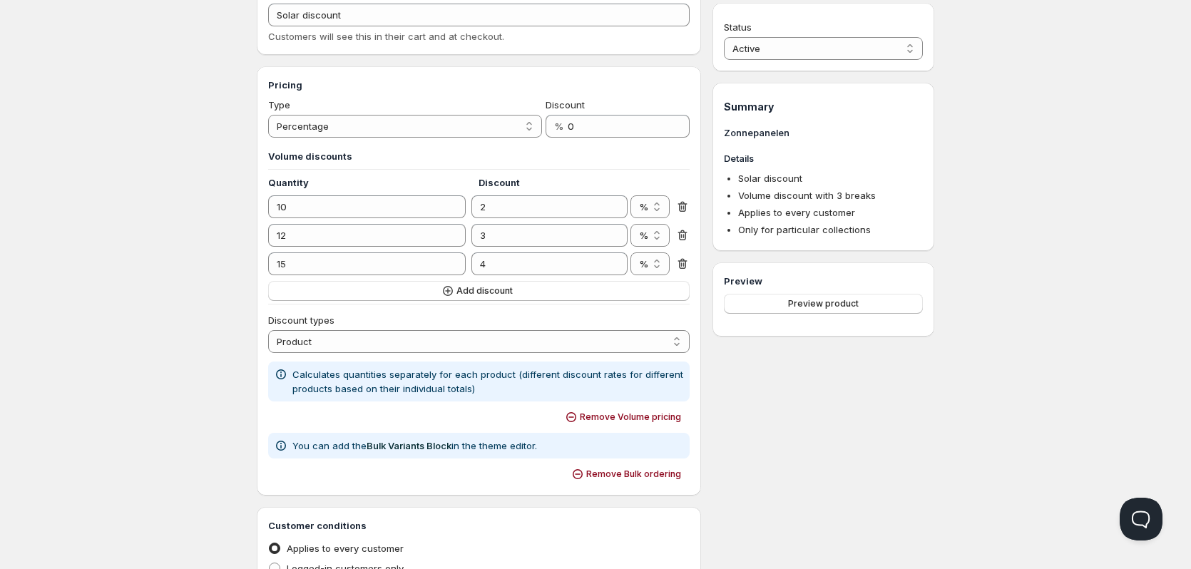
scroll to position [0, 0]
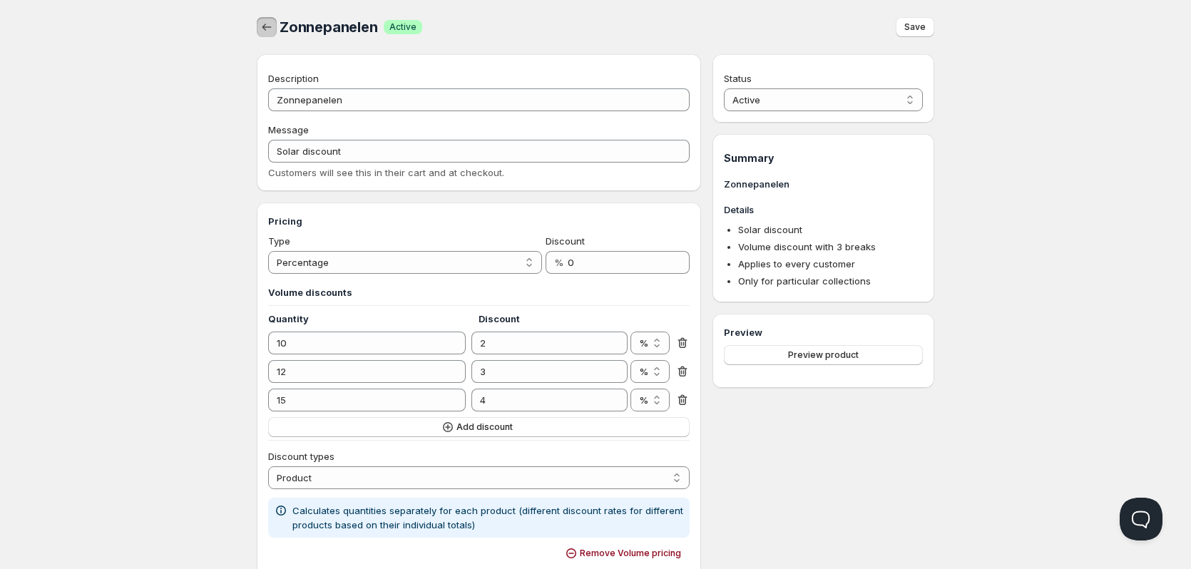
click at [263, 30] on icon "button" at bounding box center [267, 27] width 14 height 14
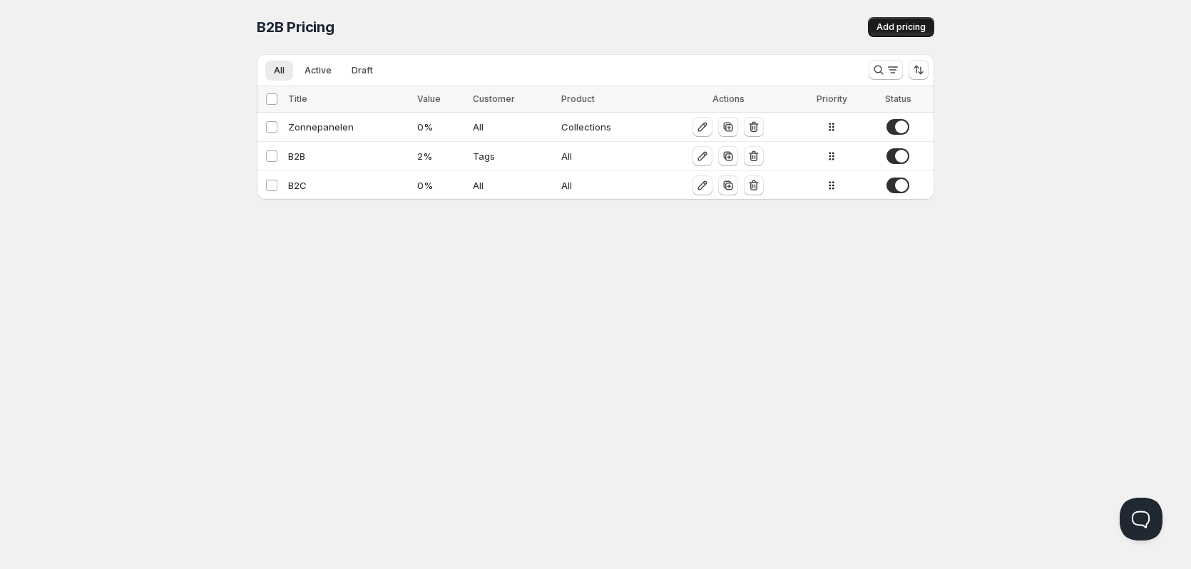
click at [898, 32] on span "Add pricing" at bounding box center [900, 26] width 49 height 11
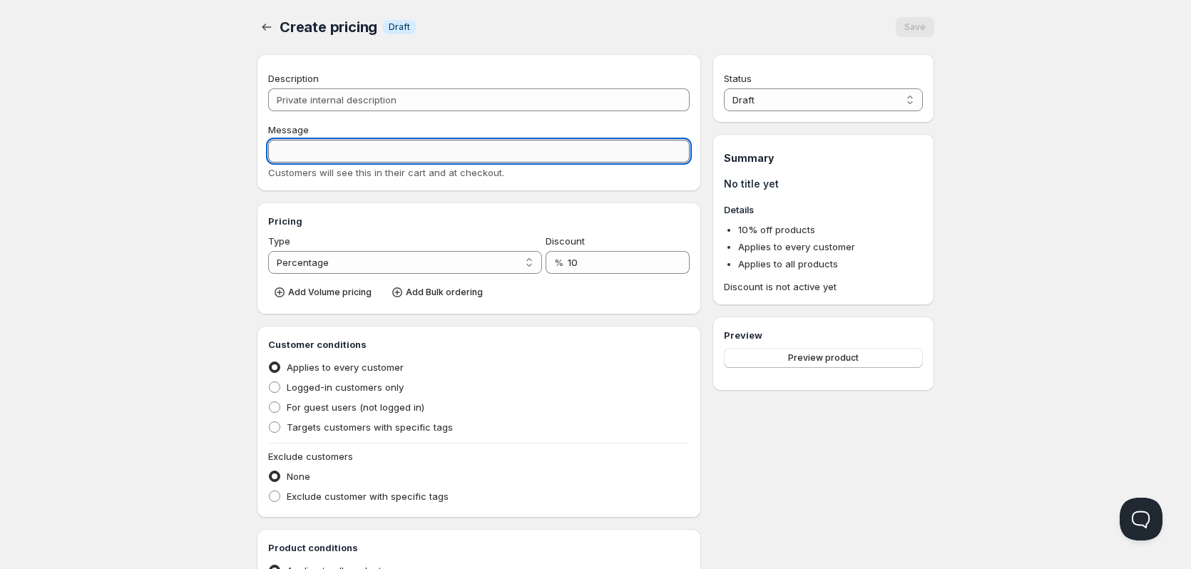
click at [328, 152] on input "Message" at bounding box center [478, 151] width 421 height 23
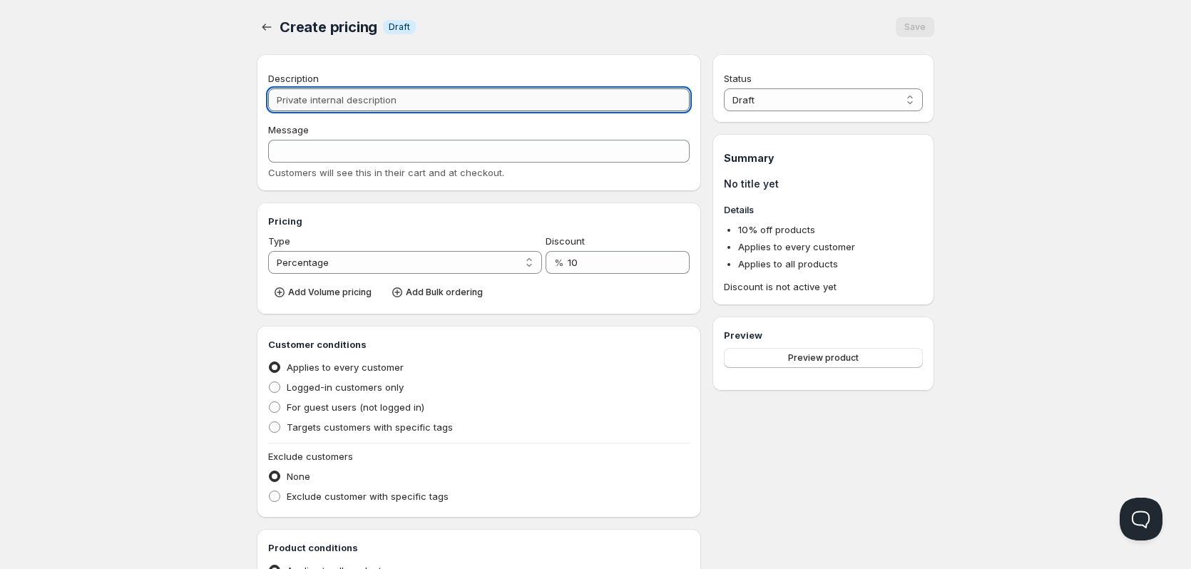
click at [369, 96] on input "Description" at bounding box center [478, 99] width 421 height 23
type input "V"
type input "VA"
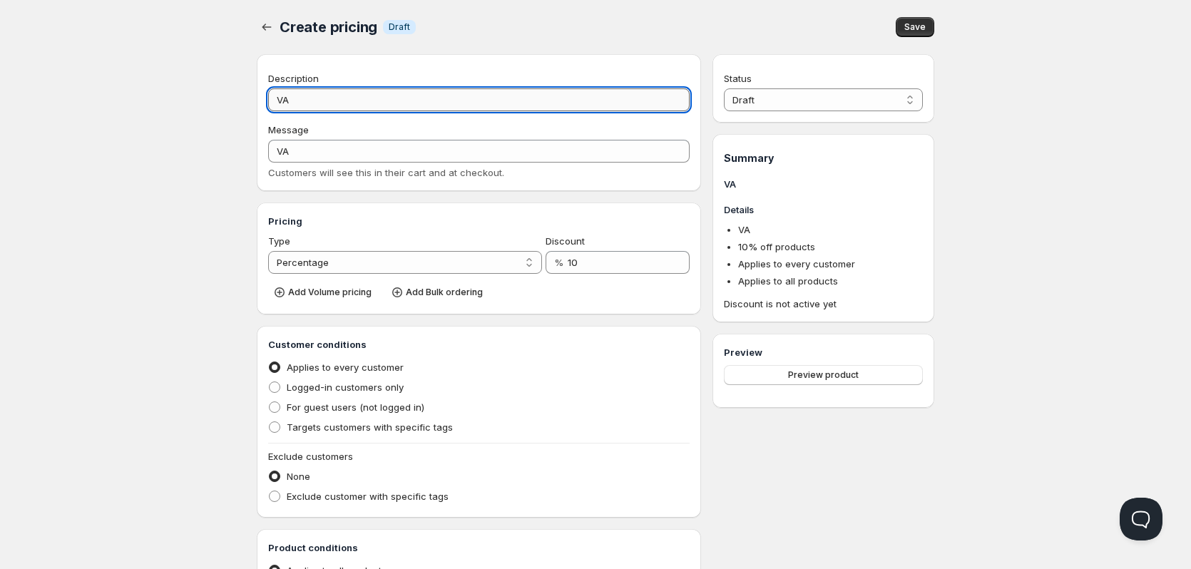
type input "VAn"
type input "VAN"
type input "VAnd"
type input "VAND"
type input "VAnde"
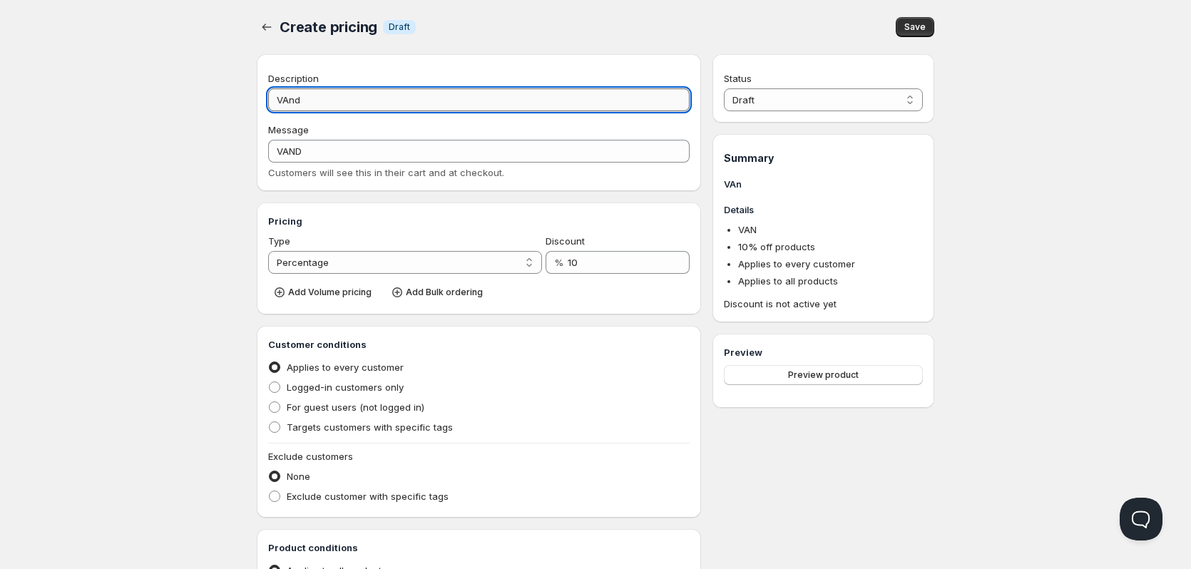
type input "VANDE"
type input "VAnder"
type input "VANDER"
type input "VAnderv"
type input "VANDERV"
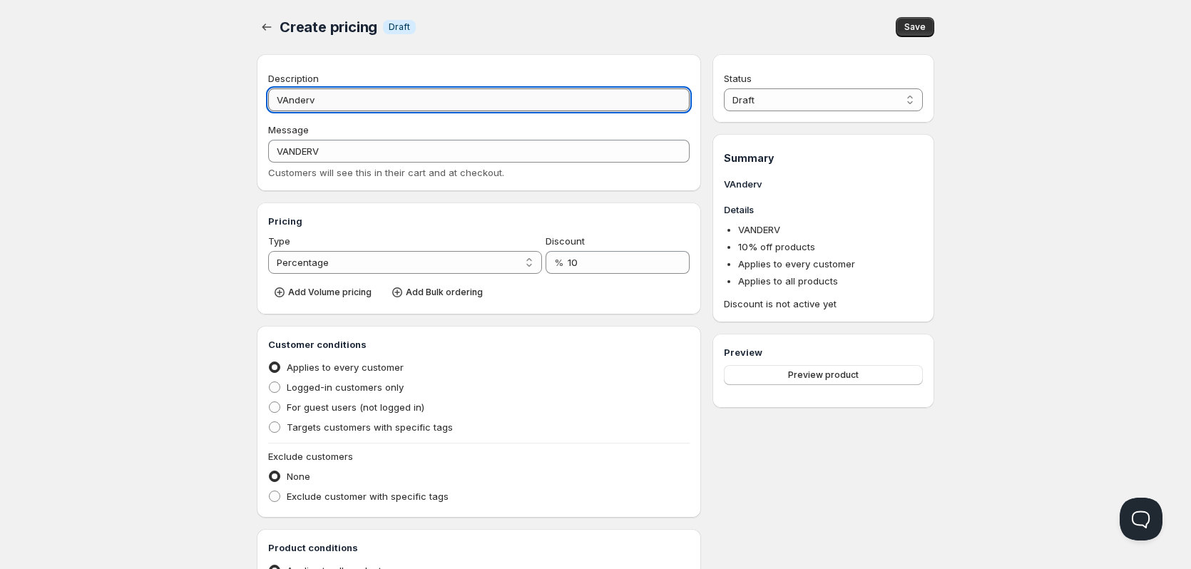
type input "VAnderva"
type input "VANDERVA"
type input "VAndervan"
type input "VANDERVAN"
type input "VAndervanl"
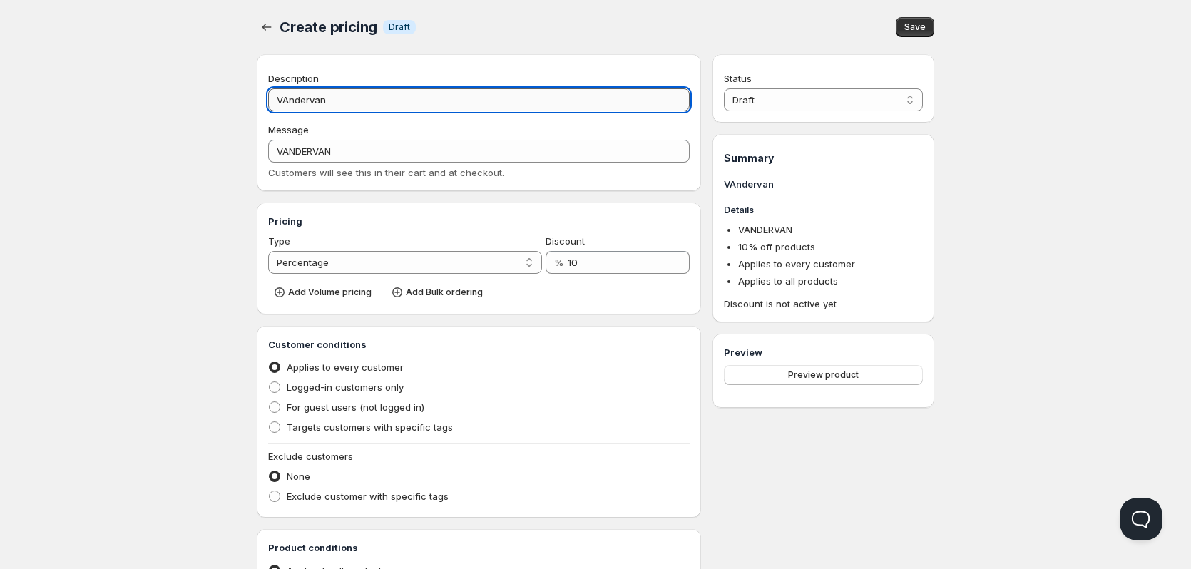
type input "VANDERVANL"
type input "VAndervan"
type input "VANDERVAN"
type input "VAnderva"
type input "VANDERVA"
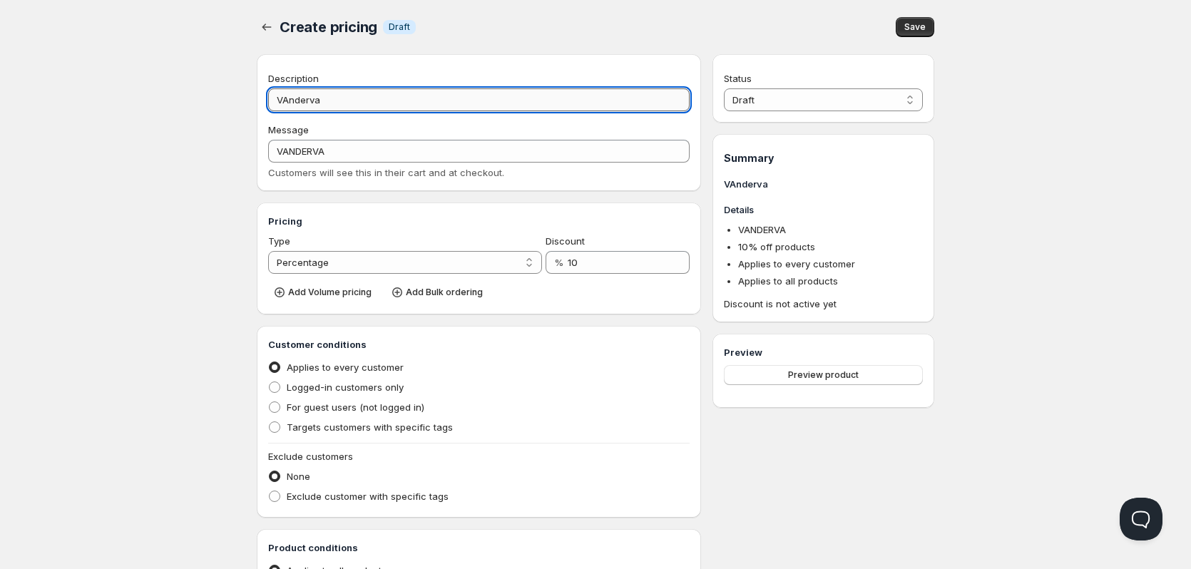
type input "VAnderv"
type input "VANDERV"
type input "VAnder"
type input "VANDER"
type input "VAnde"
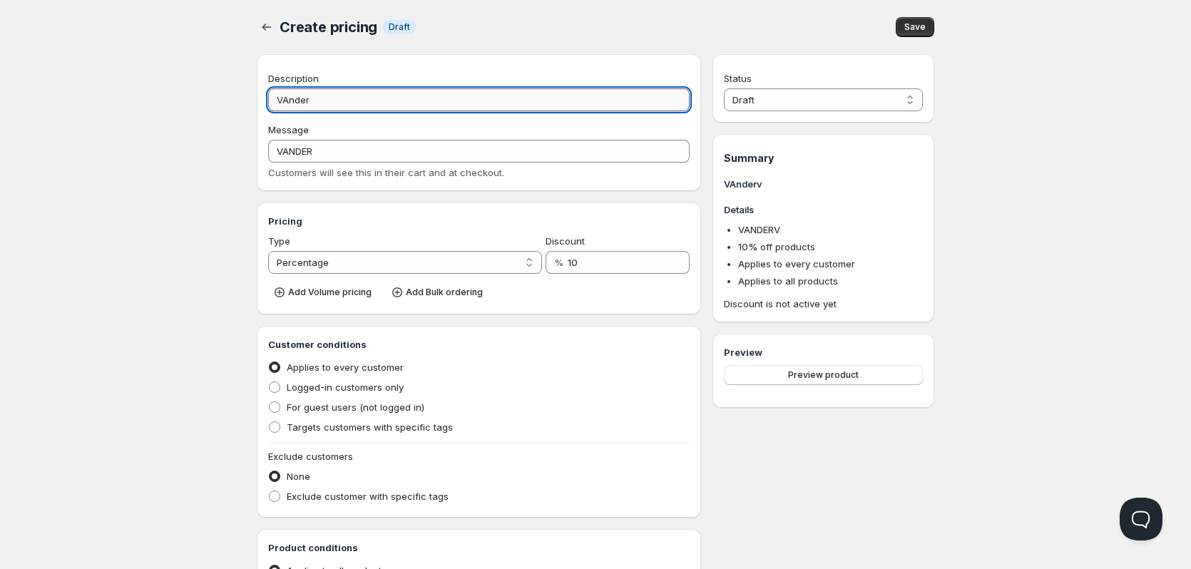
type input "VANDE"
type input "VAnd"
type input "VAND"
type input "VAn"
type input "VAN"
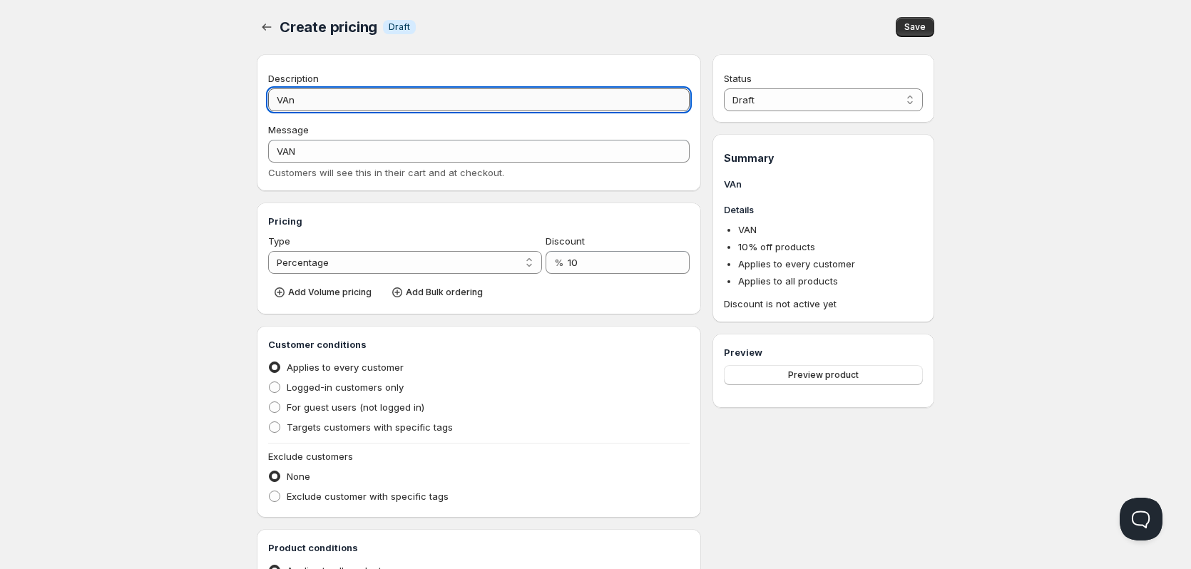
type input "VA"
type input "V"
type input "Va"
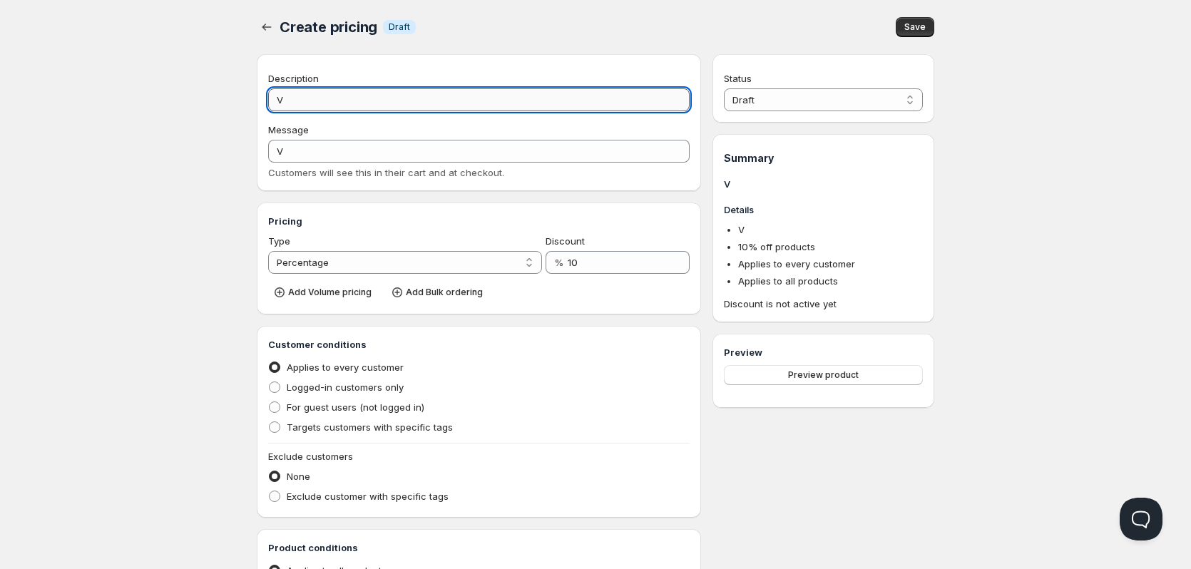
type input "VA"
type input "Van"
type input "VAN"
type input "Vand"
type input "VAND"
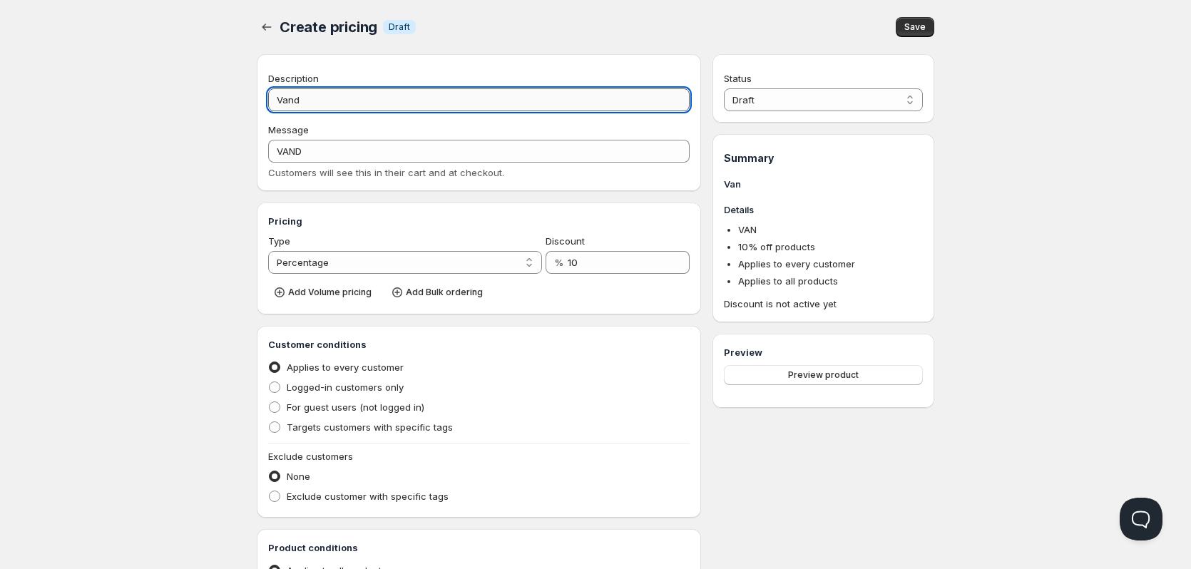
type input "Vande"
type input "VANDE"
type input "Vander"
type input "VANDER"
type input "Vanderv"
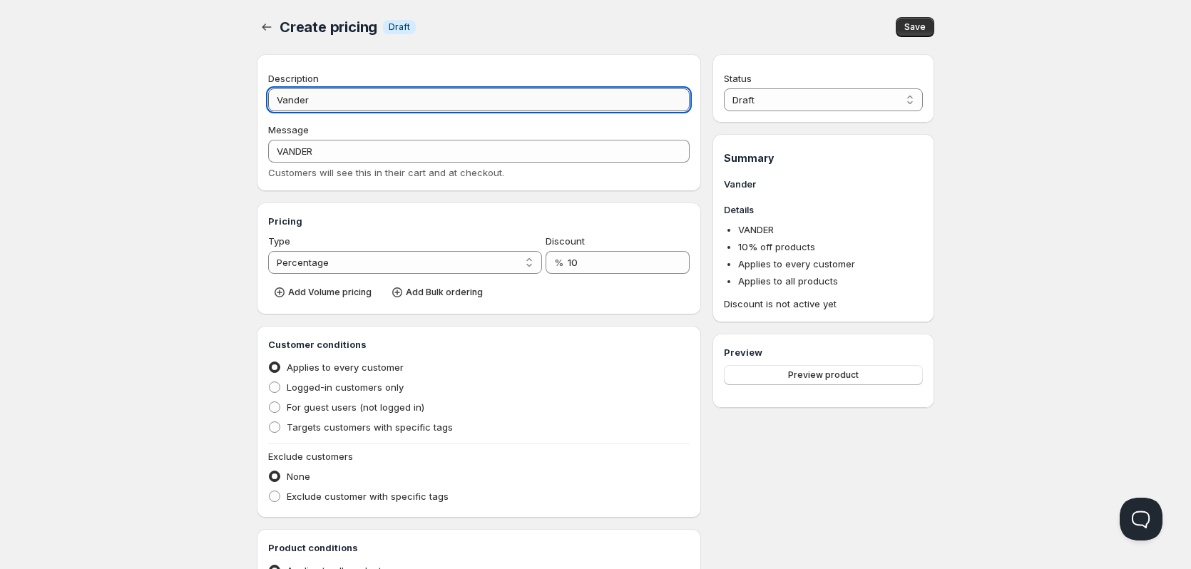
type input "VANDERV"
type input "Vanderva"
type input "VANDERVA"
type input "Vanderval"
type input "VANDERVAL"
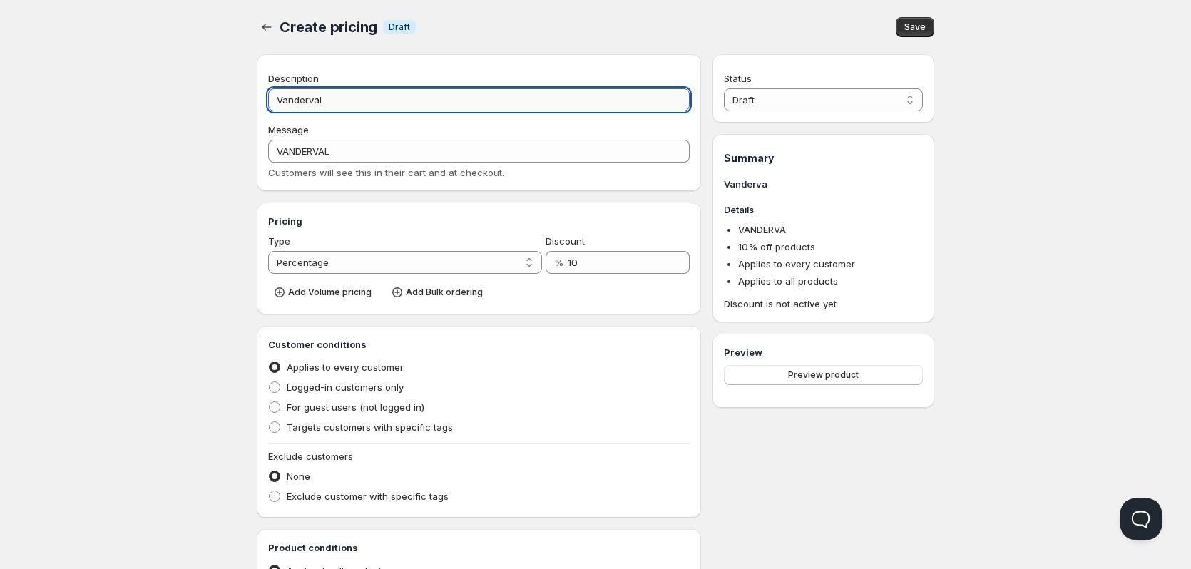
type input "[PERSON_NAME]"
type input "[PERSON_NAME] e"
type input "VANDERVALK_E"
type input "[PERSON_NAME]"
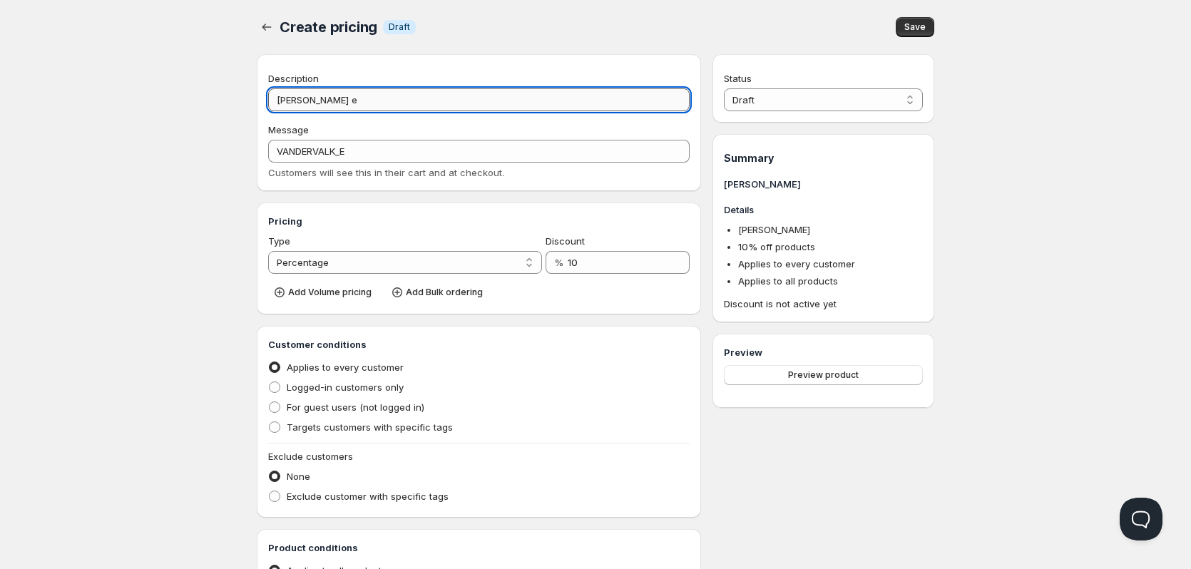
type input "VANDERVALK_ED"
type input "[PERSON_NAME]"
type input "VANDERVALK_EDE"
type input "[PERSON_NAME]"
type input "VANDERVALK_EDES"
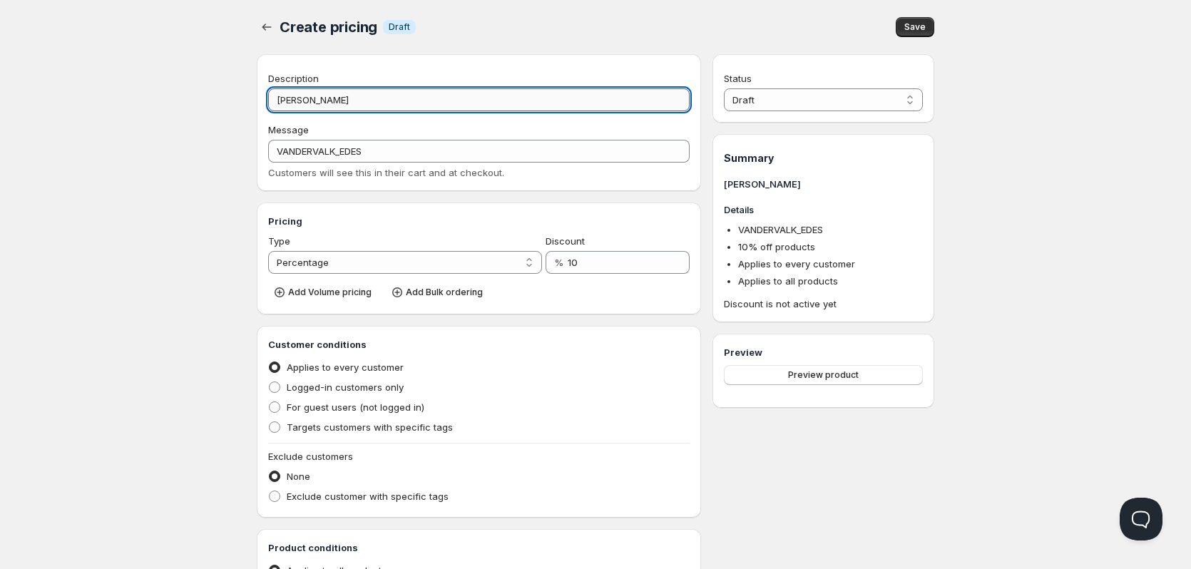
type input "[PERSON_NAME]"
type input "VANDERVALK_EDE"
type input "[PERSON_NAME]"
type input "VANDERVALK_ED"
type input "[PERSON_NAME] e"
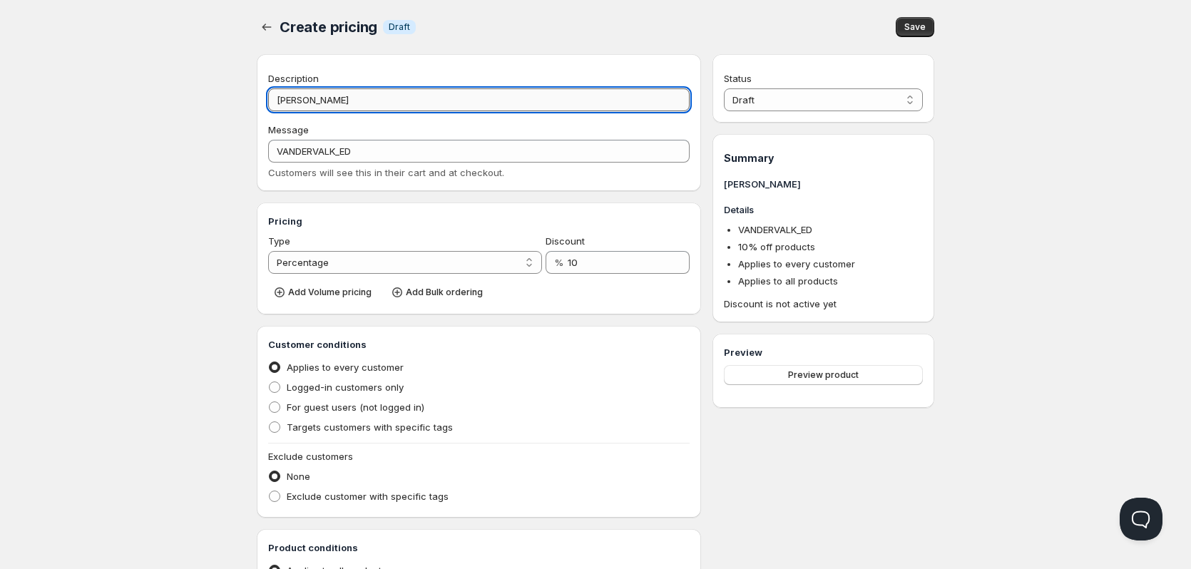
type input "VANDERVALK_E"
type input "[PERSON_NAME]"
type input "VANDERVALK_ES"
type input "[PERSON_NAME] e"
type input "VANDERVALK_E"
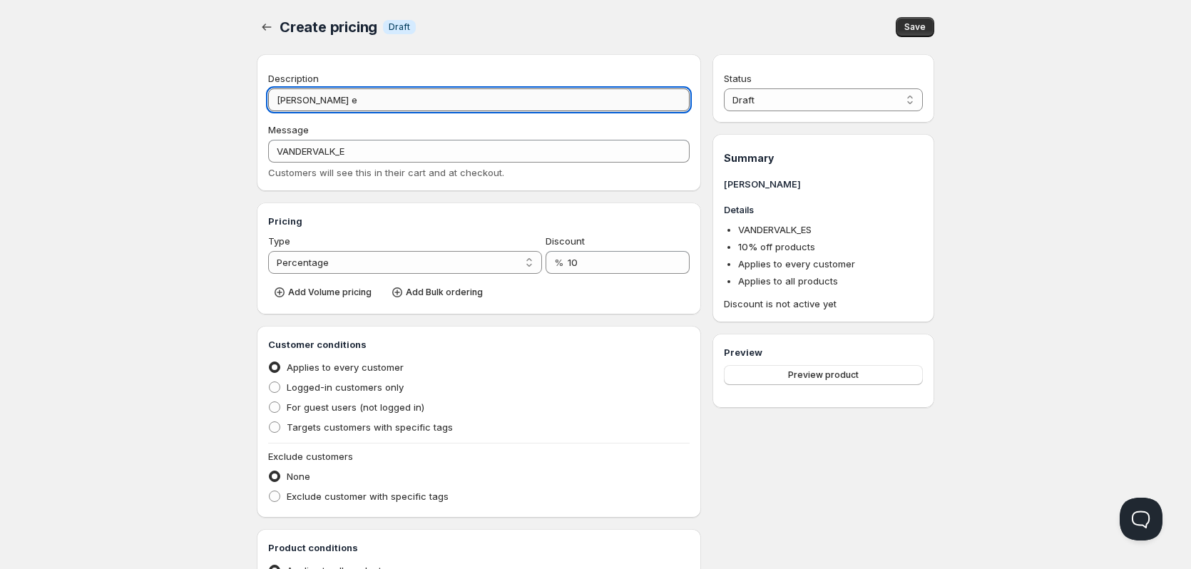
type input "[PERSON_NAME]"
type input "[PERSON_NAME] E"
type input "VANDERVALK_E"
type input "[PERSON_NAME]"
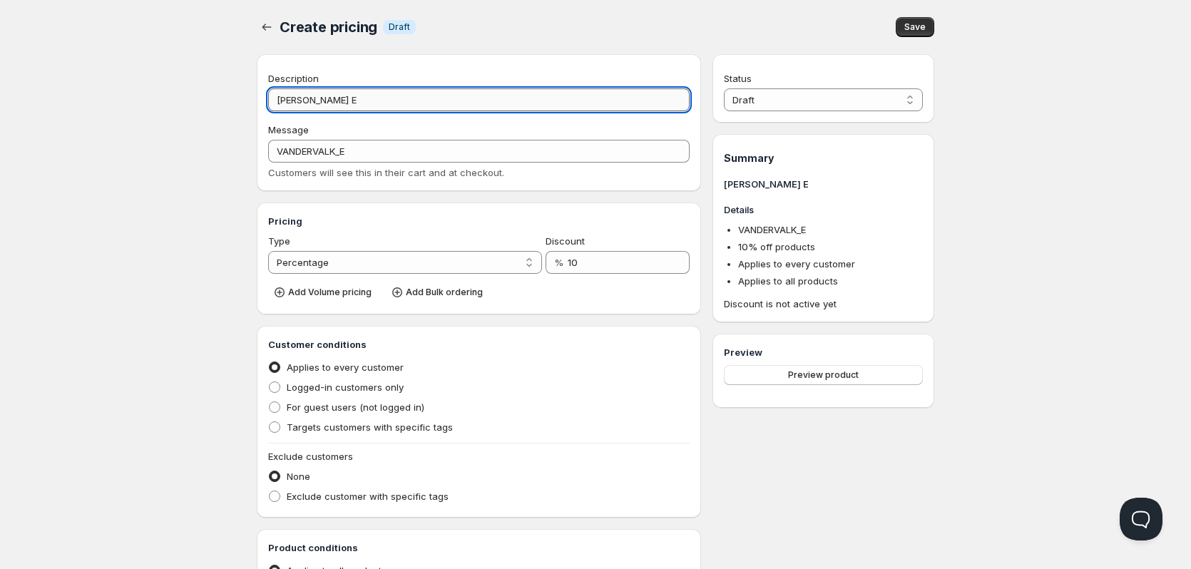
type input "VANDERVALK_ES"
type input "[PERSON_NAME] Esd"
type input "VANDERVALK_ESD"
type input "[PERSON_NAME] Esde"
type input "VANDERVALK_ESDE"
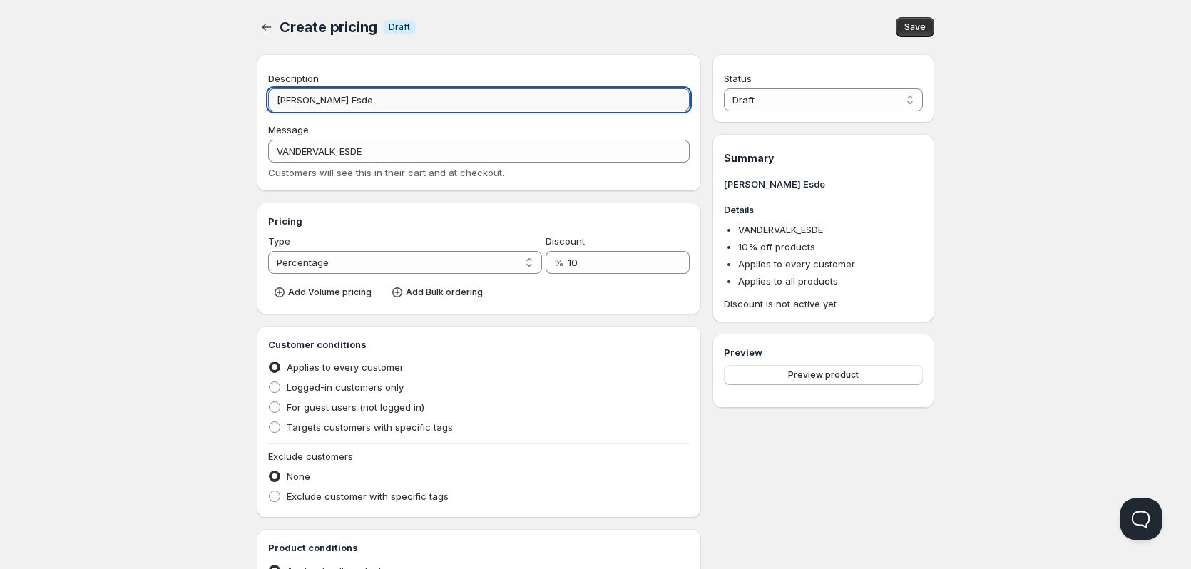
type input "[PERSON_NAME] Esdec"
type input "VANDERVALK_ESDEC"
type input "[PERSON_NAME] Esdec"
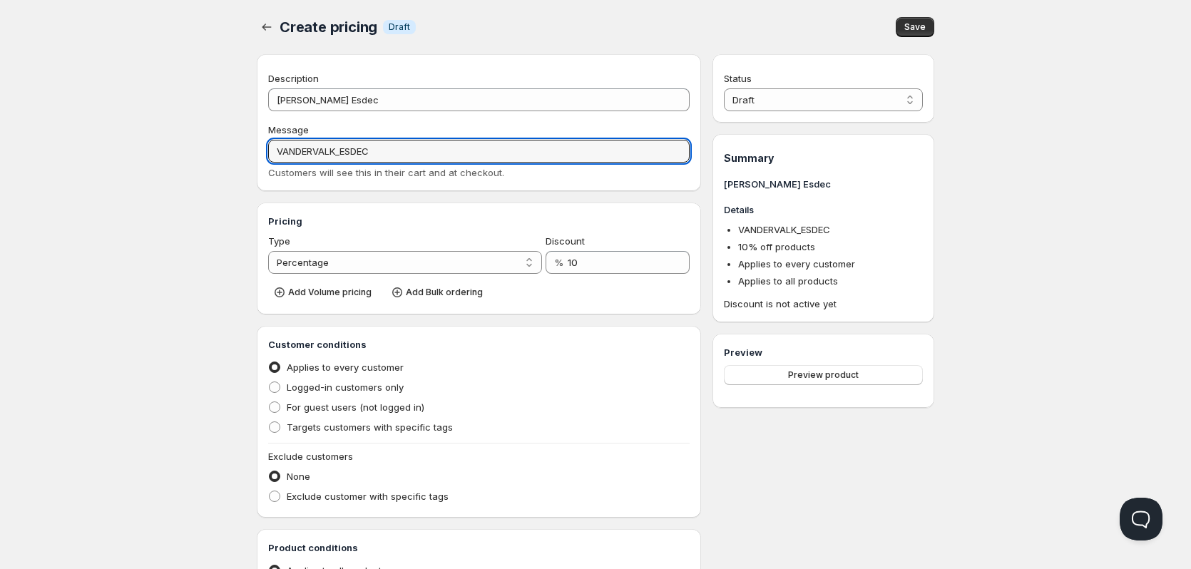
drag, startPoint x: 212, startPoint y: 157, endPoint x: 144, endPoint y: 156, distance: 67.7
click at [144, 156] on div "Home Pricing Price lists Checkout Forms Submissions Settings Features Plans Cre…" at bounding box center [595, 436] width 1191 height 873
type input "Solar Install discount"
click at [520, 262] on select "Percentage Absolute" at bounding box center [405, 262] width 274 height 23
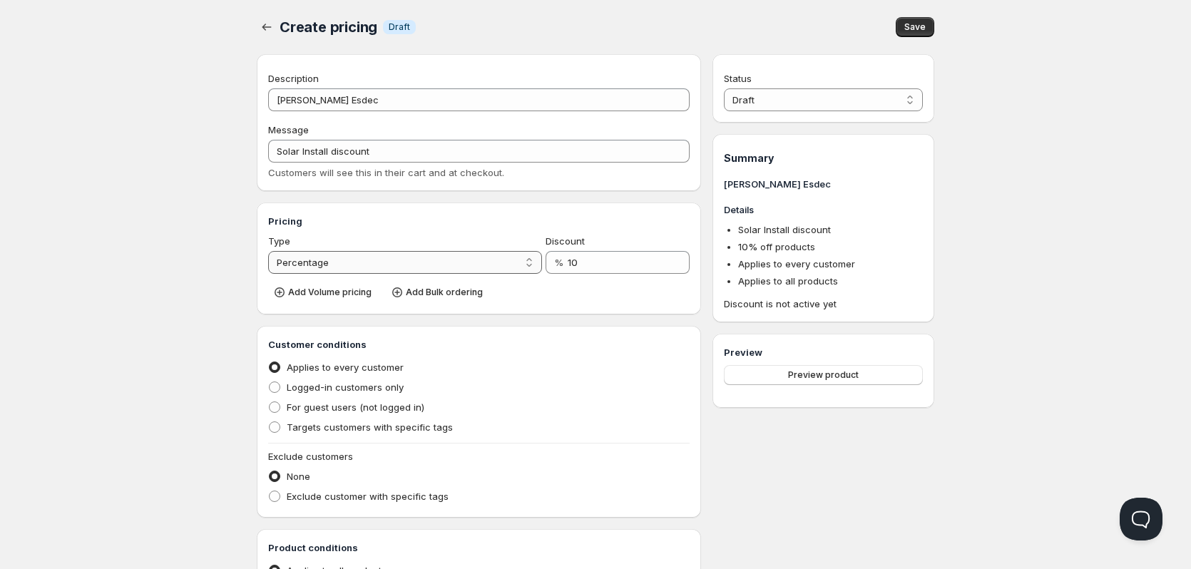
click at [520, 265] on select "Percentage Absolute" at bounding box center [405, 262] width 274 height 23
click at [347, 291] on span "Add Volume pricing" at bounding box center [329, 292] width 83 height 11
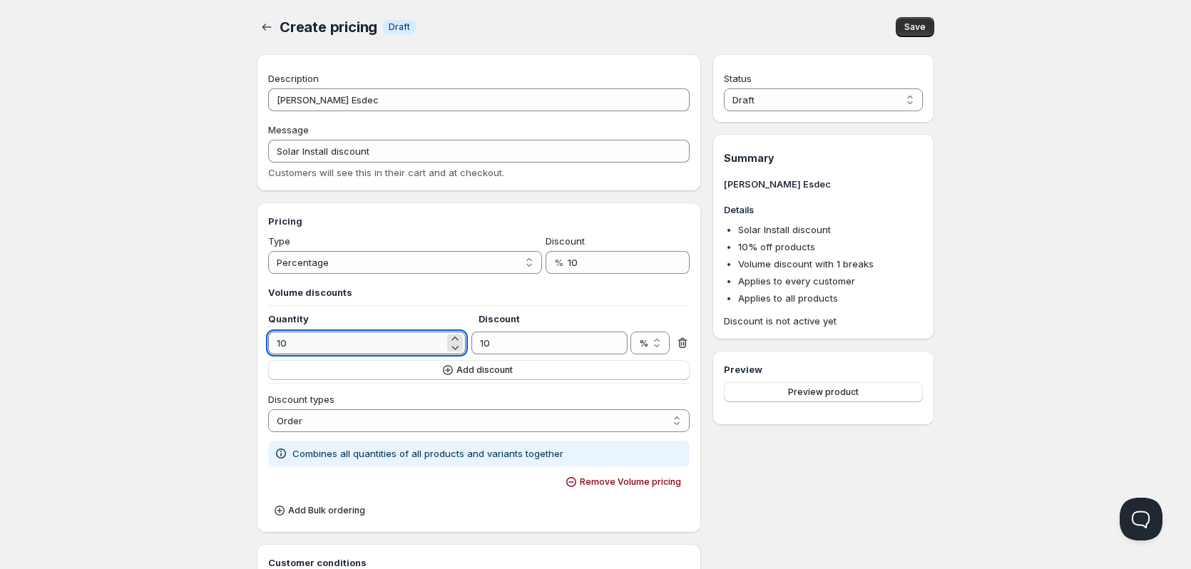
click at [344, 346] on input "10" at bounding box center [356, 343] width 176 height 23
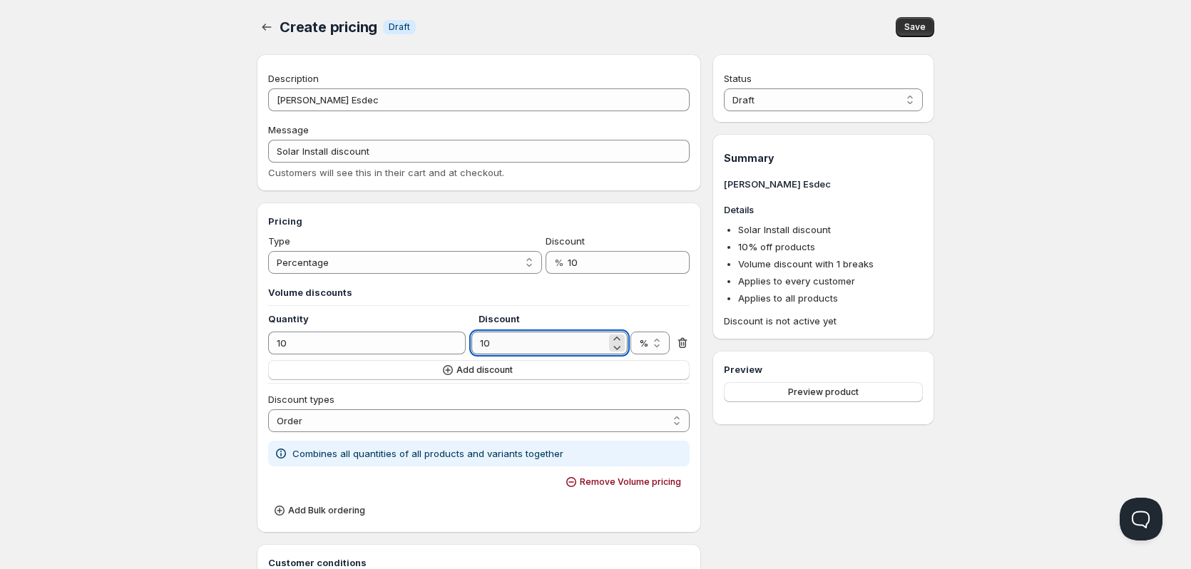
drag, startPoint x: 499, startPoint y: 341, endPoint x: 477, endPoint y: 344, distance: 22.3
click at [477, 344] on input "10" at bounding box center [538, 343] width 134 height 23
type input "1"
click at [401, 365] on button "Add discount" at bounding box center [478, 370] width 421 height 20
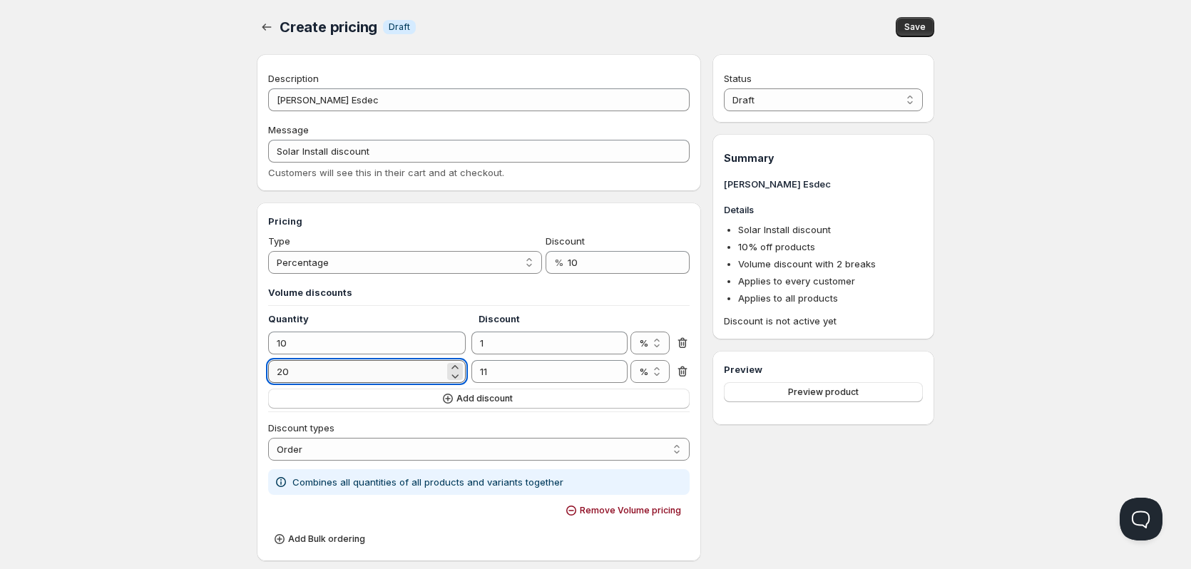
click at [357, 377] on input "20" at bounding box center [356, 371] width 176 height 23
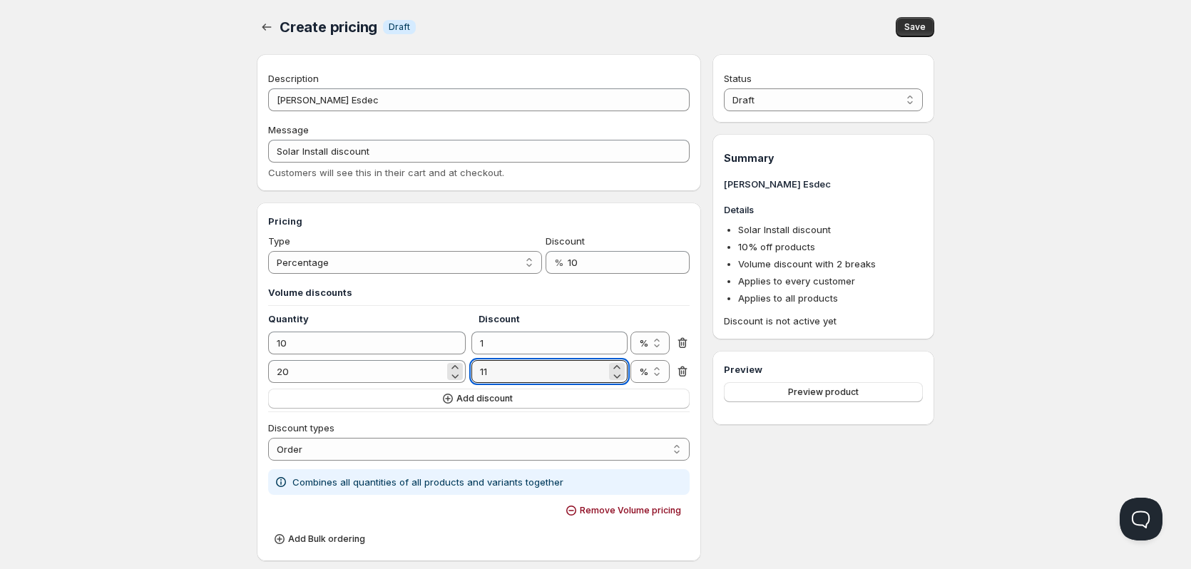
drag, startPoint x: 488, startPoint y: 379, endPoint x: 463, endPoint y: 376, distance: 25.1
click at [463, 376] on div "20 11 % € %" at bounding box center [478, 371] width 421 height 23
type input "2"
click at [381, 401] on button "Add discount" at bounding box center [478, 399] width 421 height 20
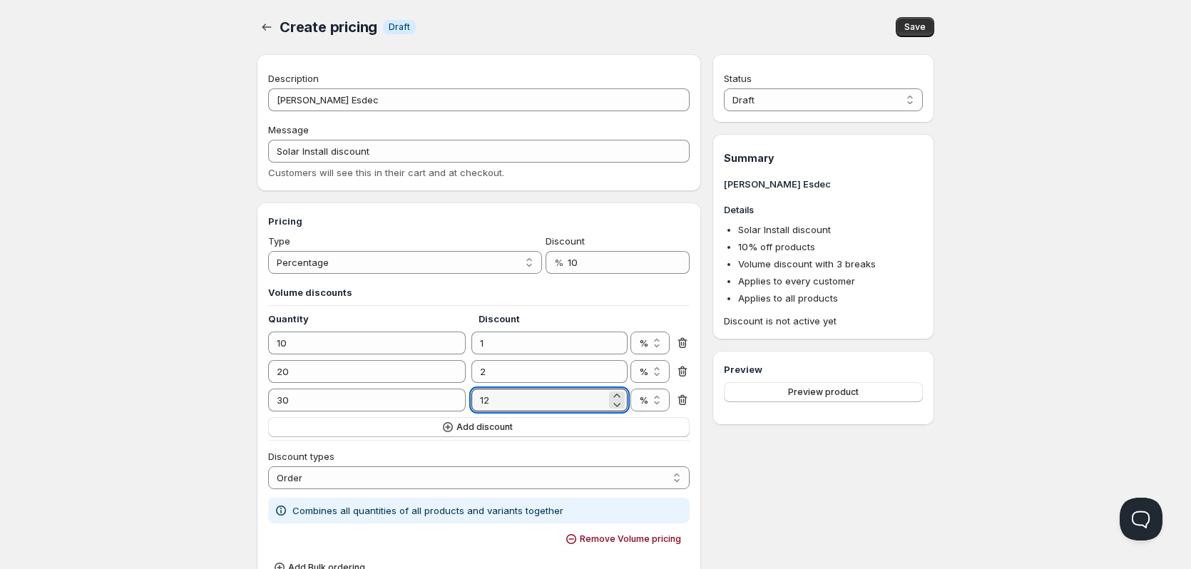
drag, startPoint x: 500, startPoint y: 401, endPoint x: 468, endPoint y: 401, distance: 31.4
click at [468, 401] on div "30 12 % € %" at bounding box center [478, 400] width 421 height 23
drag, startPoint x: 541, startPoint y: 401, endPoint x: 441, endPoint y: 402, distance: 99.8
click at [441, 402] on div "30 4 % € %" at bounding box center [478, 400] width 421 height 23
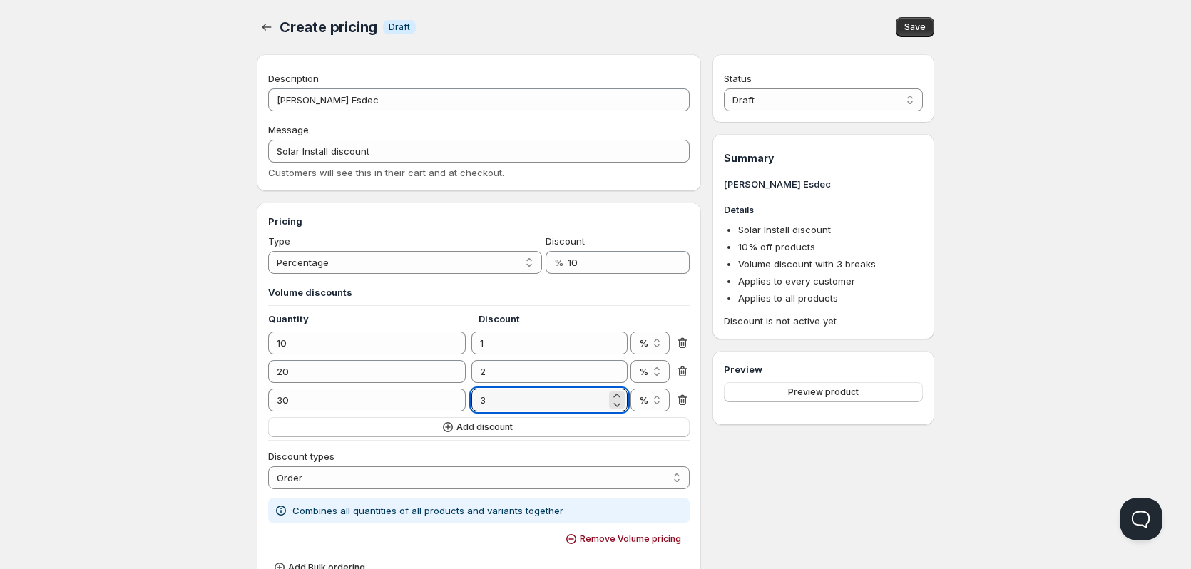
type input "3"
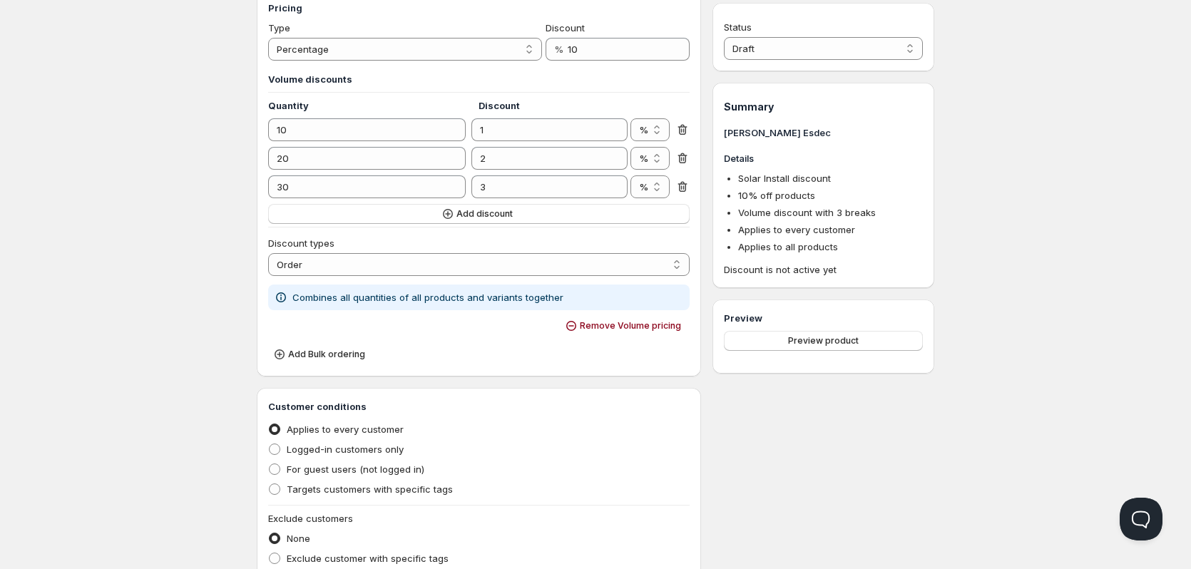
scroll to position [214, 0]
click at [632, 266] on select "Order Product Variant Item" at bounding box center [478, 263] width 421 height 23
select select "2"
click at [268, 252] on select "Order Product Variant Item" at bounding box center [478, 263] width 421 height 23
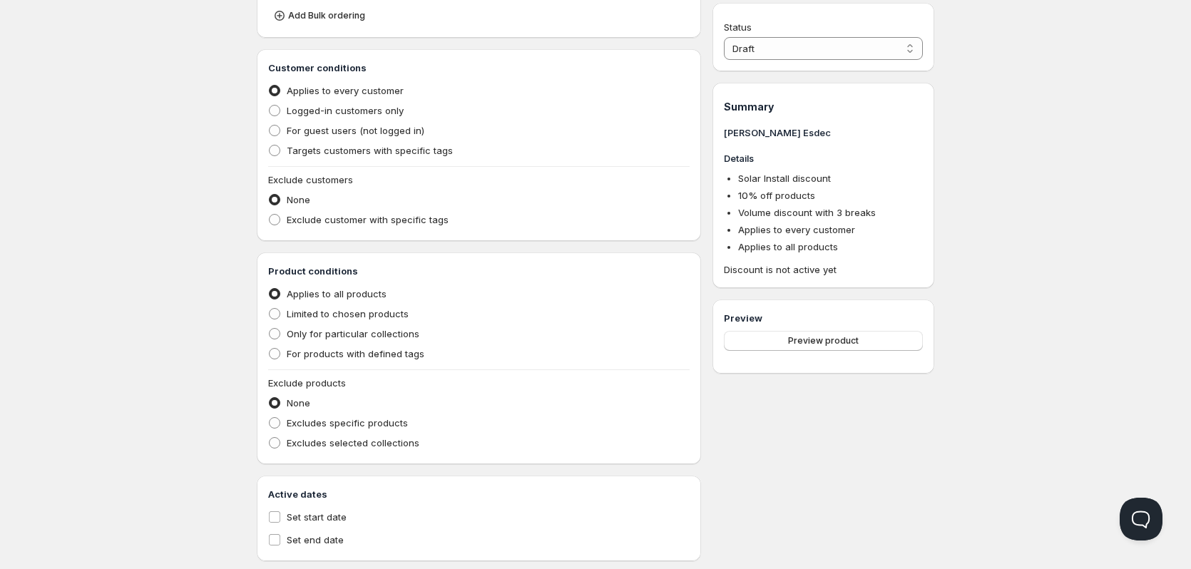
scroll to position [570, 0]
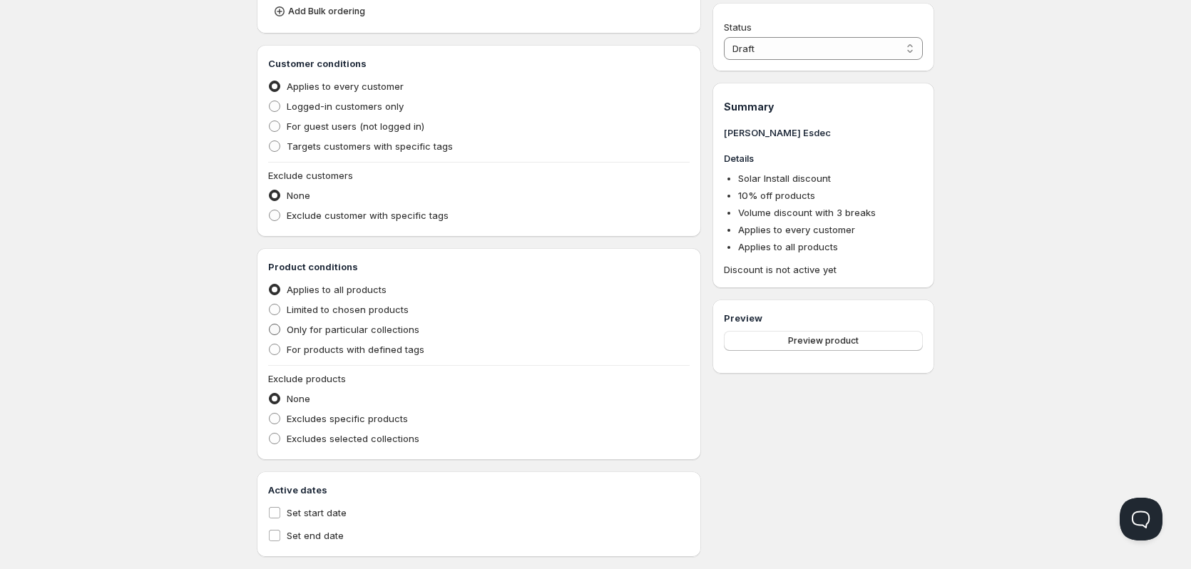
click at [402, 330] on span "Only for particular collections" at bounding box center [353, 329] width 133 height 11
click at [270, 324] on input "Only for particular collections" at bounding box center [269, 324] width 1 height 1
radio input "true"
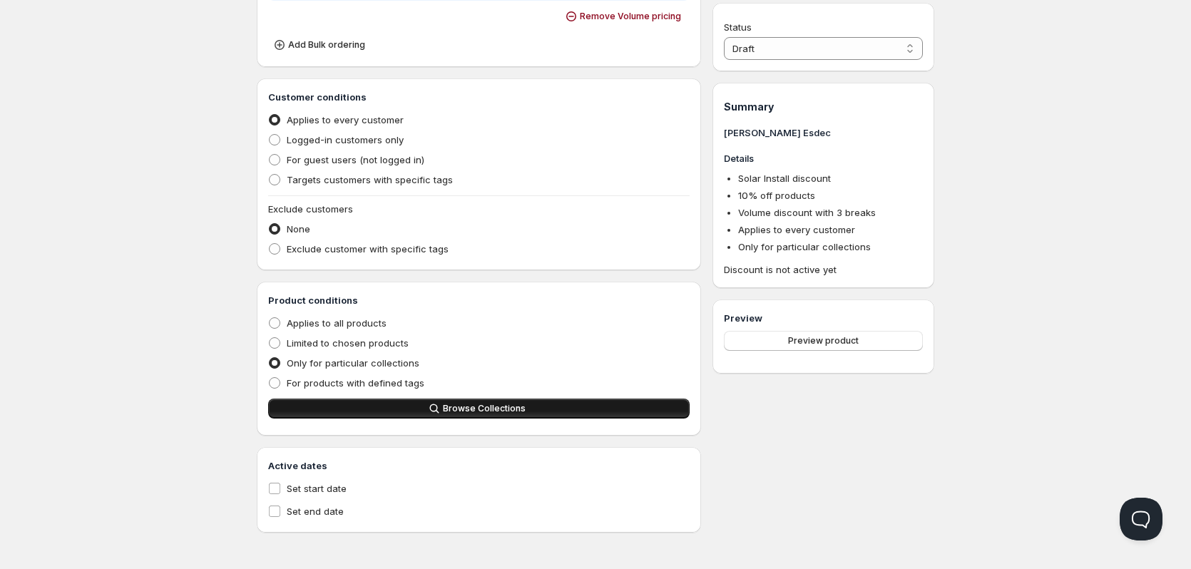
click at [568, 409] on button "Browse Collections" at bounding box center [478, 409] width 421 height 20
click at [538, 410] on button "Browse Collections" at bounding box center [478, 409] width 421 height 20
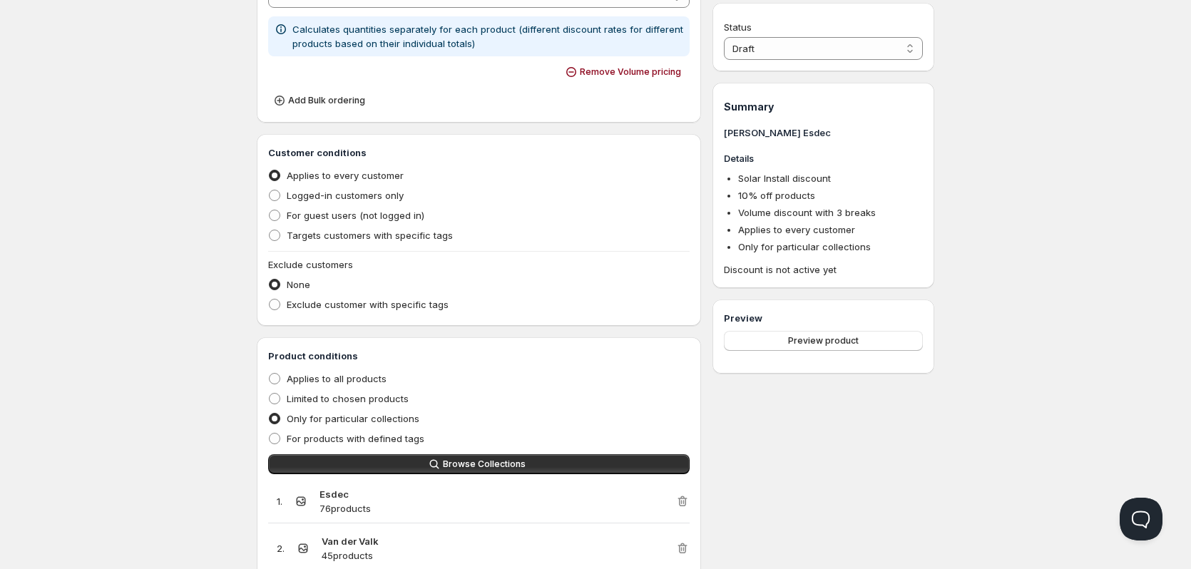
scroll to position [466, 0]
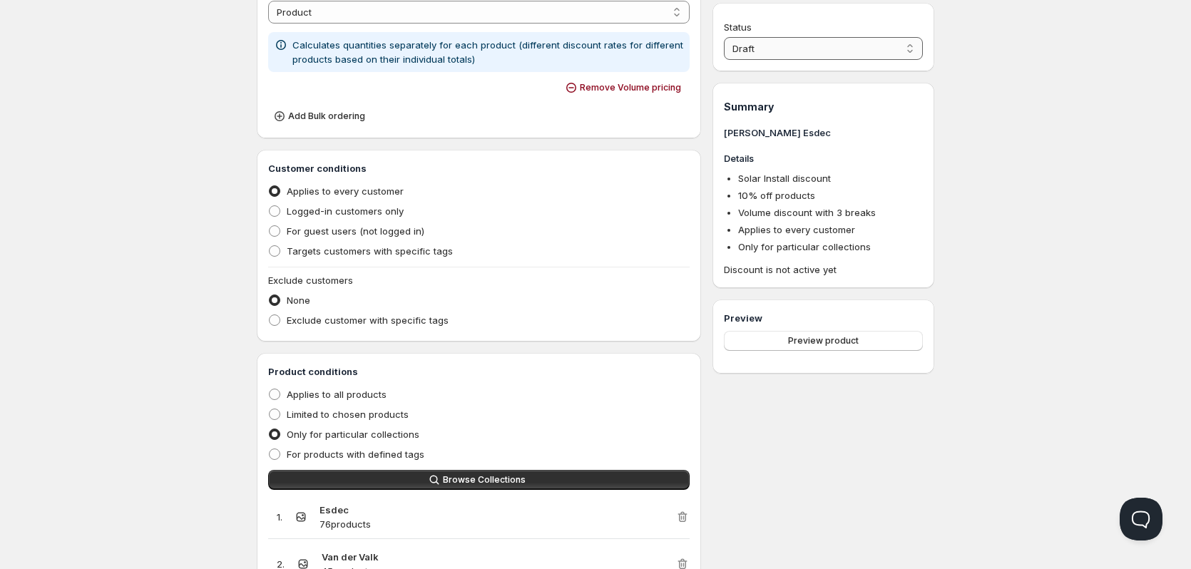
click at [898, 52] on select "Draft Active" at bounding box center [823, 48] width 199 height 23
select select "1"
click at [724, 37] on select "Draft Active" at bounding box center [823, 48] width 199 height 23
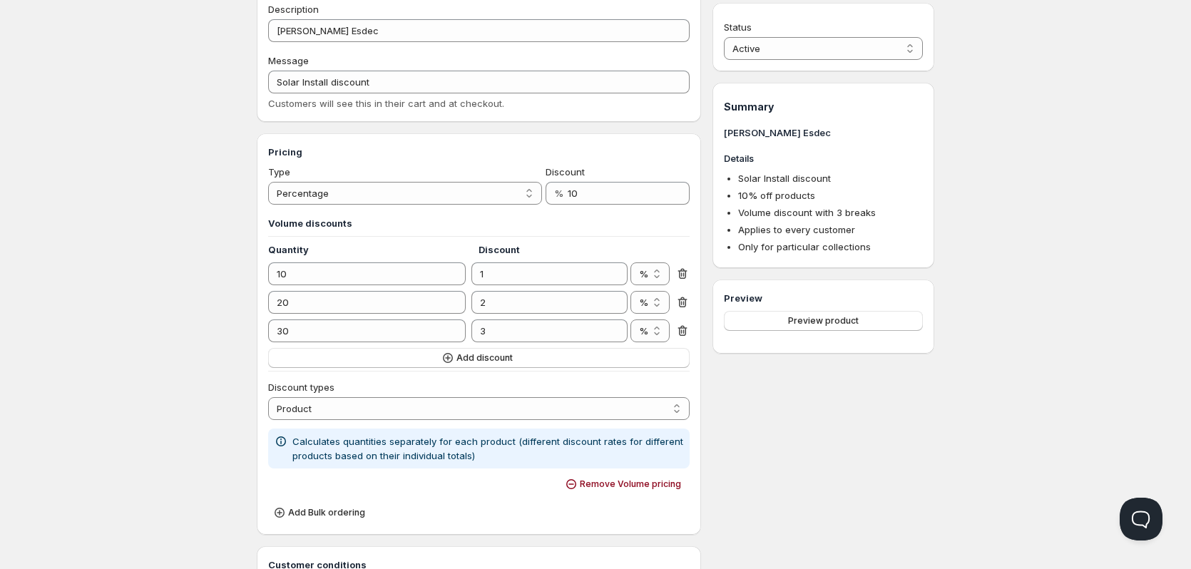
scroll to position [0, 0]
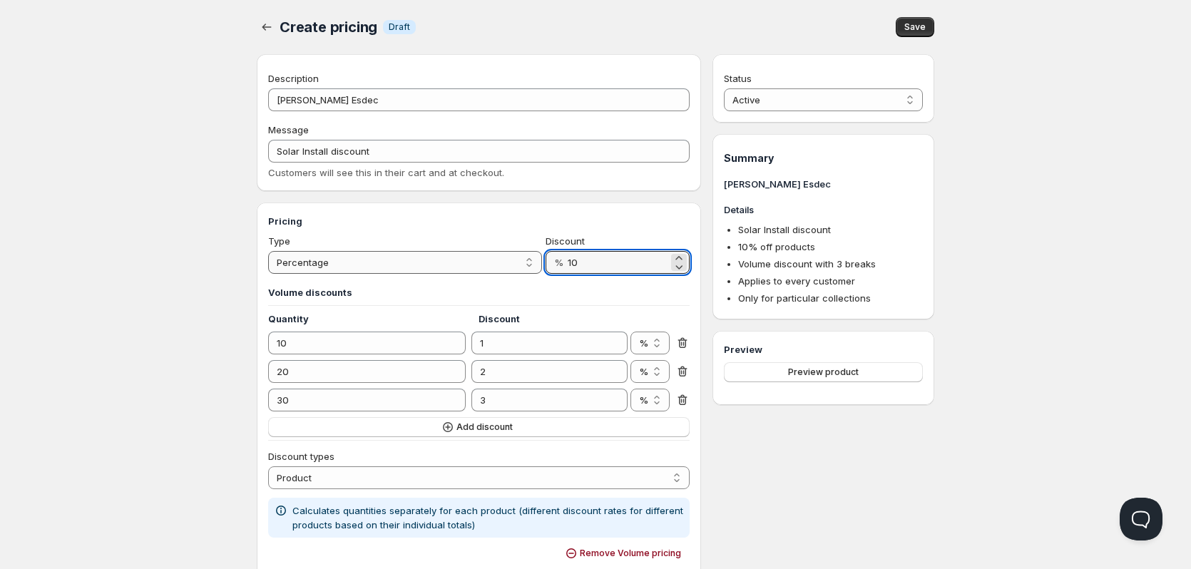
drag, startPoint x: 610, startPoint y: 262, endPoint x: 536, endPoint y: 260, distance: 74.2
click at [536, 260] on div "Type Percentage Absolute Percentage Discount % 10" at bounding box center [478, 254] width 421 height 40
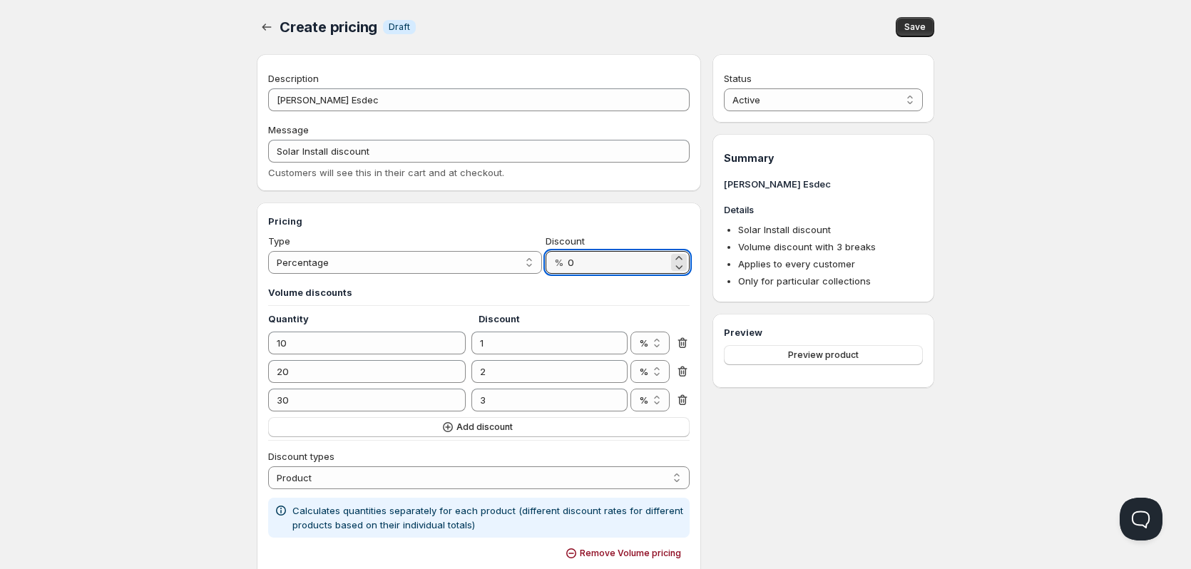
type input "0"
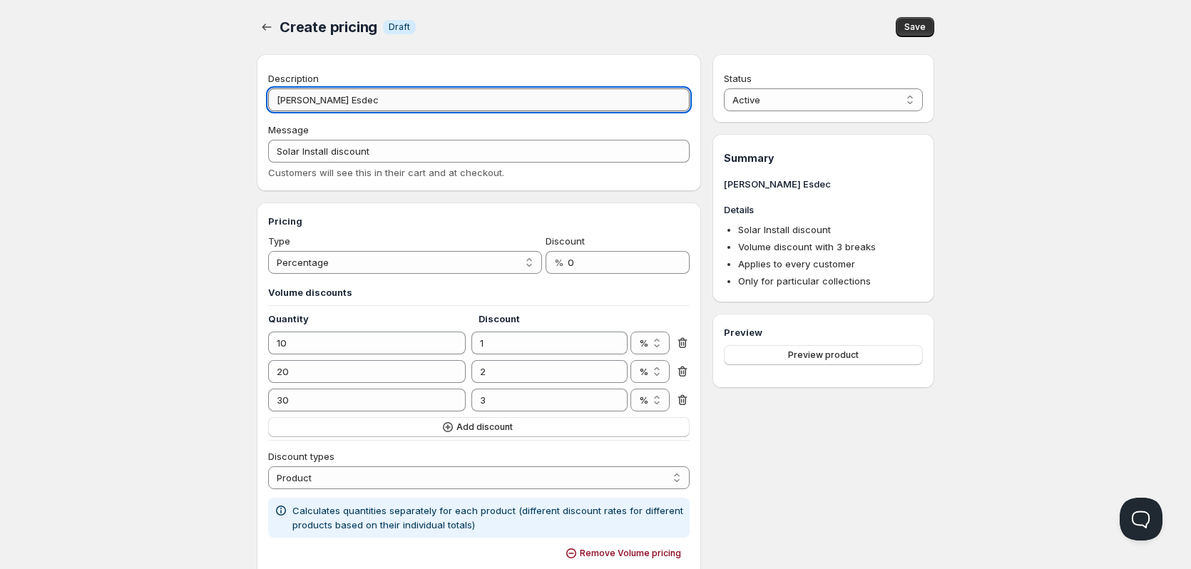
click at [293, 98] on input "[PERSON_NAME] Esdec" at bounding box center [478, 99] width 421 height 23
type input "Van dervalk Esdec"
type input "VAN_DERVALK_ESDEC"
click at [311, 102] on input "Van dervalk Esdec" at bounding box center [478, 99] width 421 height 23
type input "Van der valk Esdec"
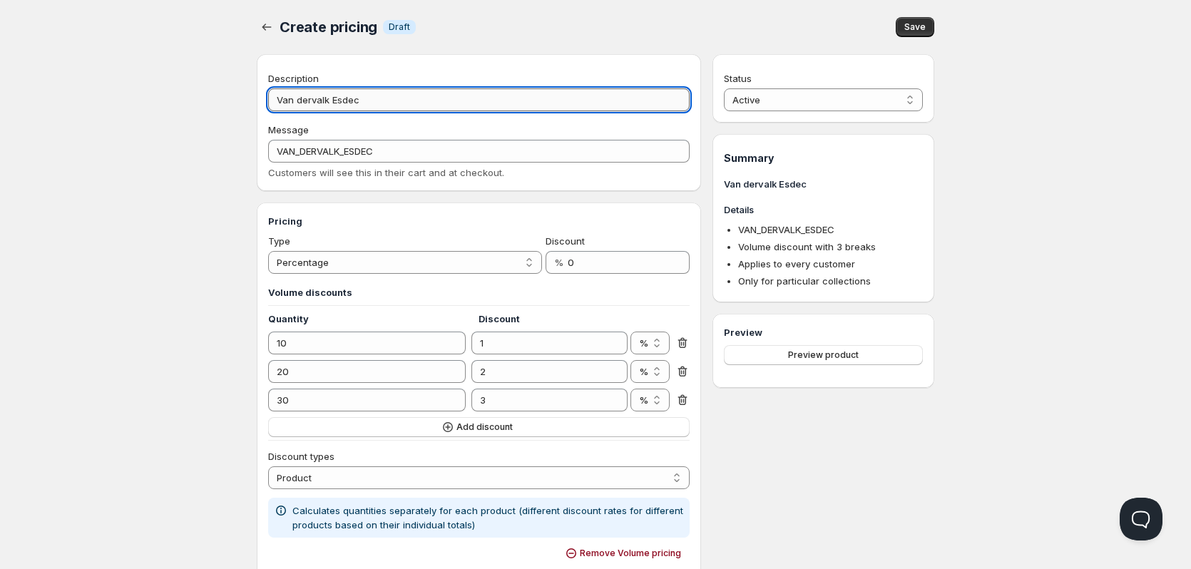
type input "VAN_DER_VALK_ESDEC"
click at [318, 102] on input "Van der valk Esdec" at bounding box center [478, 99] width 421 height 23
type input "Van der alk Esdec"
type input "VAN_DER_ALK_ESDEC"
type input "Van der Valk Esdec"
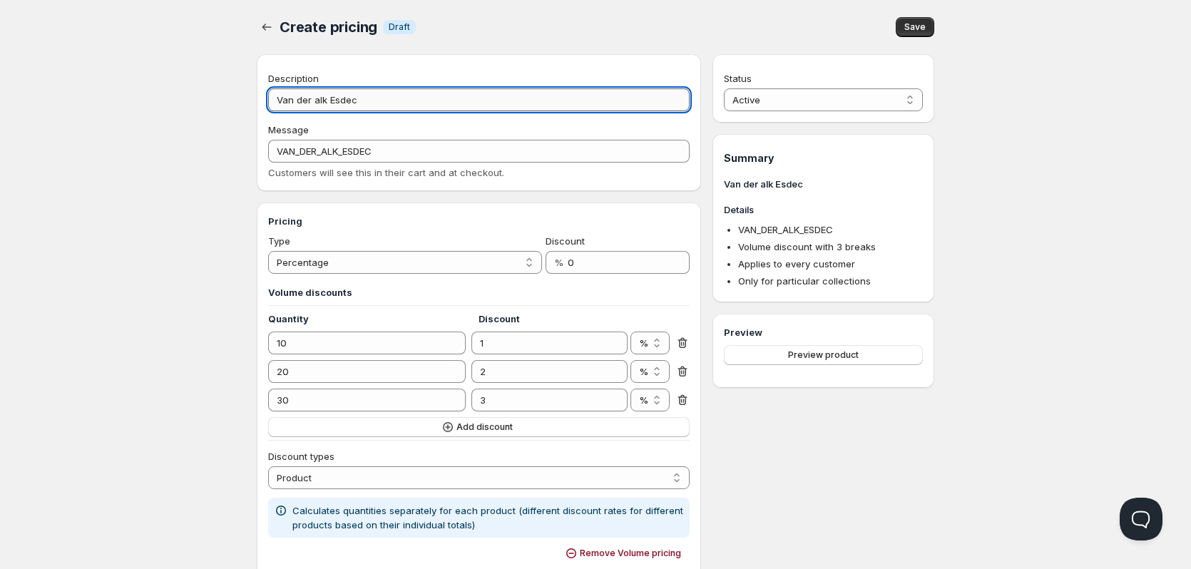
type input "VAN_DER_VALK_ESDEC"
type input "Van der Valk Esdec"
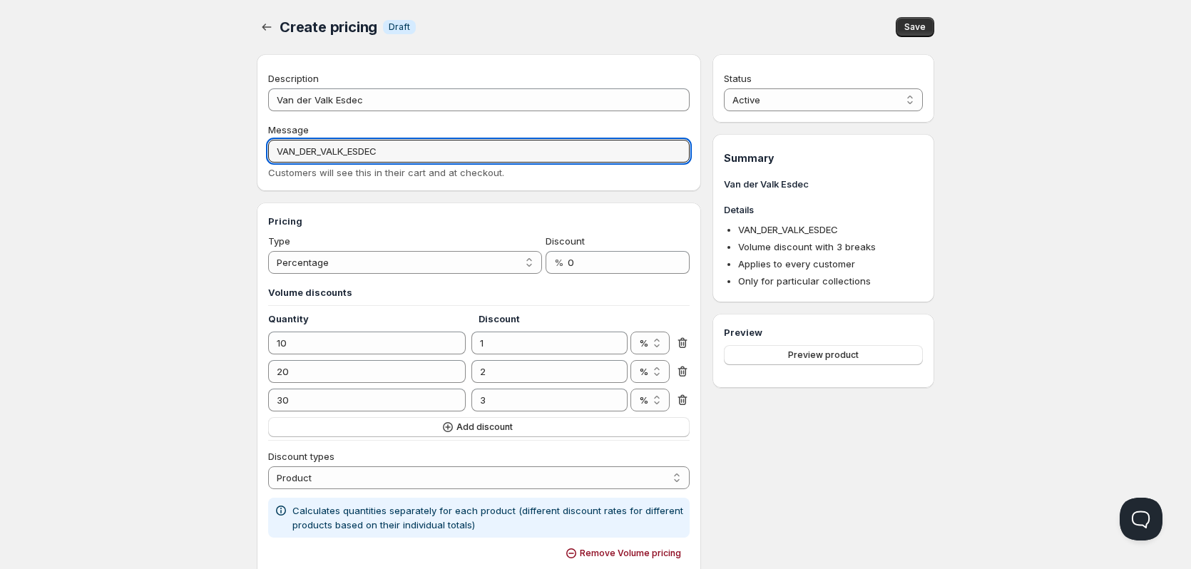
drag, startPoint x: 467, startPoint y: 148, endPoint x: 180, endPoint y: 143, distance: 286.7
type input "Solar Install Discount"
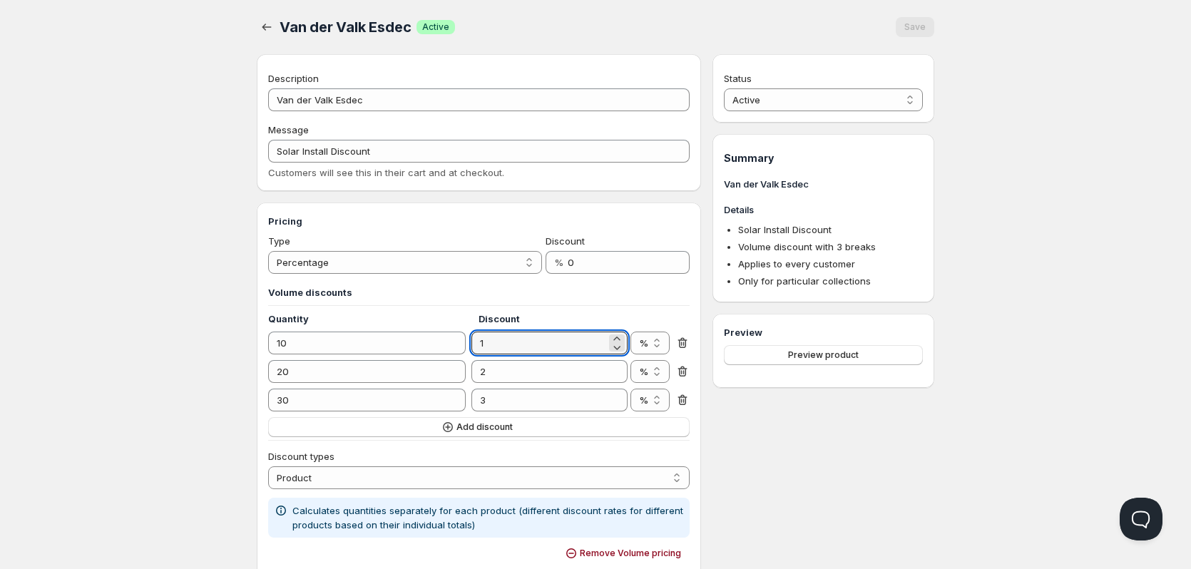
drag, startPoint x: 487, startPoint y: 344, endPoint x: 468, endPoint y: 348, distance: 19.6
click at [468, 348] on div "10 1 % € %" at bounding box center [478, 343] width 421 height 23
type input "2"
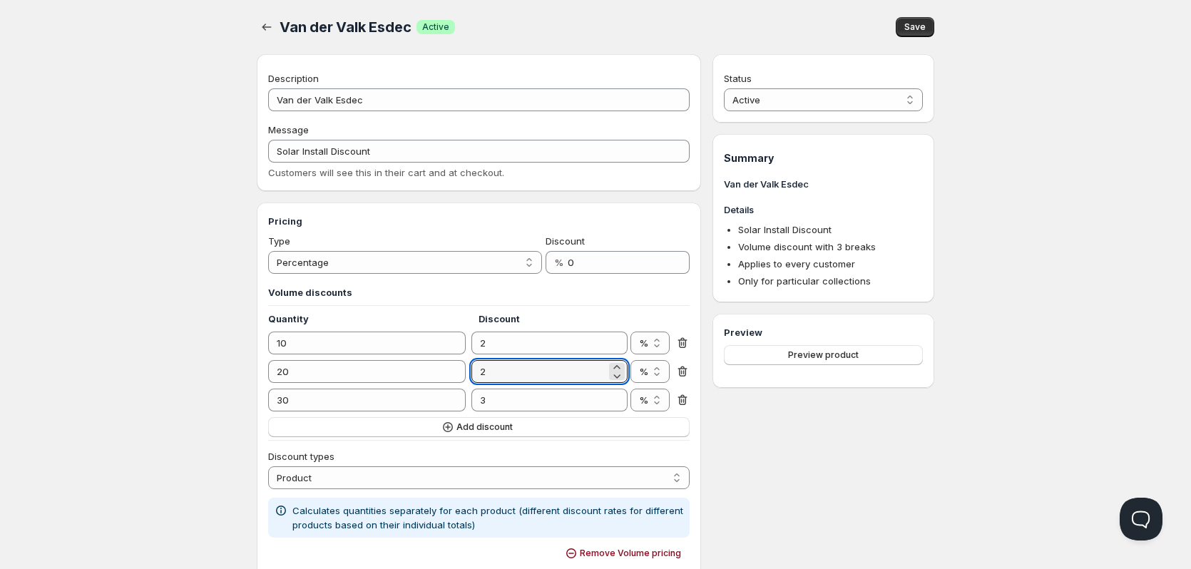
drag, startPoint x: 499, startPoint y: 374, endPoint x: 471, endPoint y: 375, distance: 28.5
click at [471, 375] on div "20 2 % € %" at bounding box center [478, 371] width 421 height 23
type input "3"
drag, startPoint x: 511, startPoint y: 398, endPoint x: 473, endPoint y: 400, distance: 38.6
click at [473, 400] on input "3" at bounding box center [538, 400] width 134 height 23
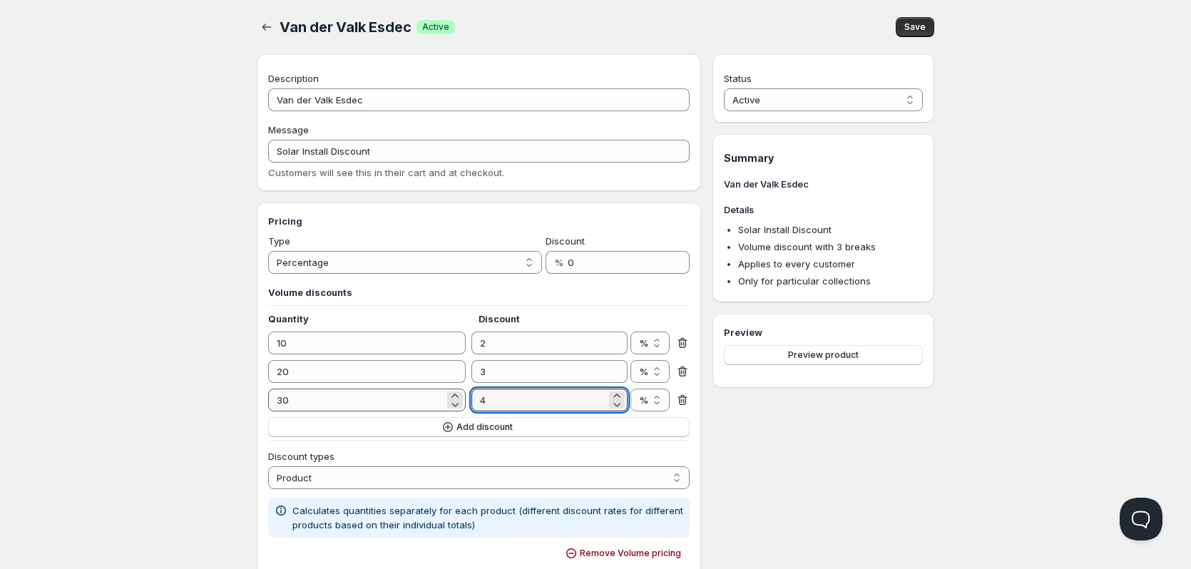
type input "4"
click at [383, 401] on input "30" at bounding box center [356, 400] width 176 height 23
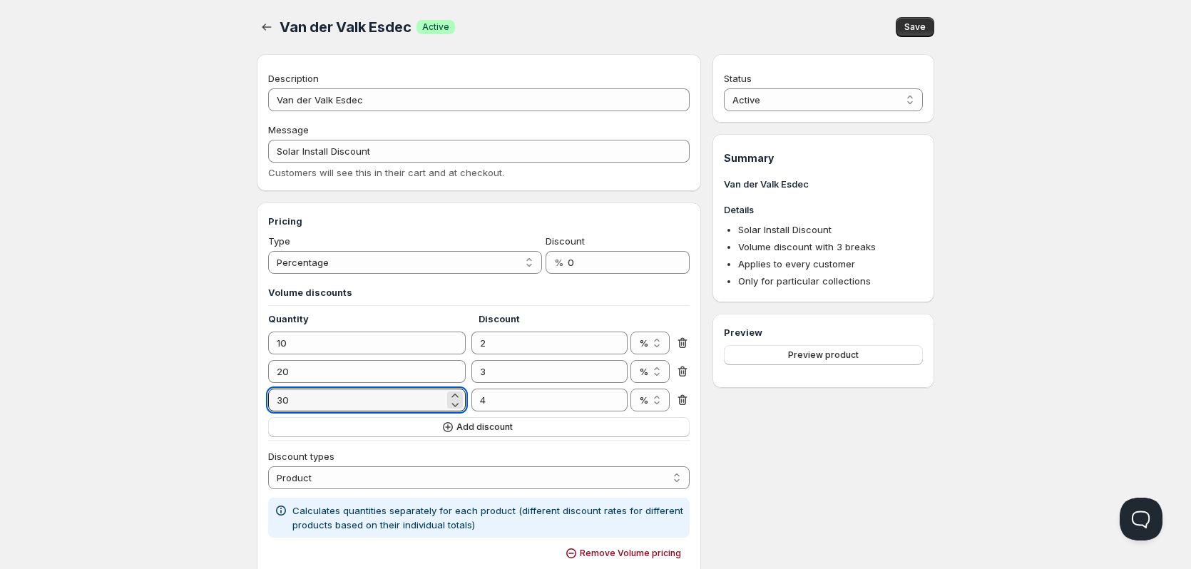
drag, startPoint x: 305, startPoint y: 403, endPoint x: 237, endPoint y: 403, distance: 67.7
drag, startPoint x: 286, startPoint y: 394, endPoint x: 260, endPoint y: 394, distance: 26.4
click at [260, 394] on div "Pricing Type Percentage Absolute Percentage Discount % 0 Volume discounts Quant…" at bounding box center [479, 402] width 444 height 401
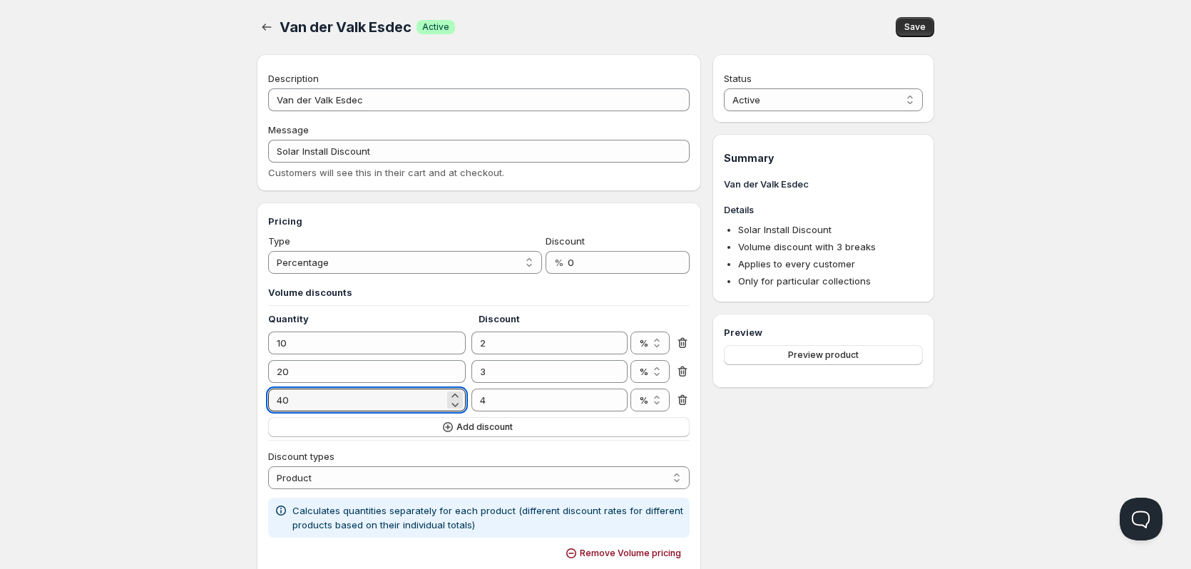
type input "40"
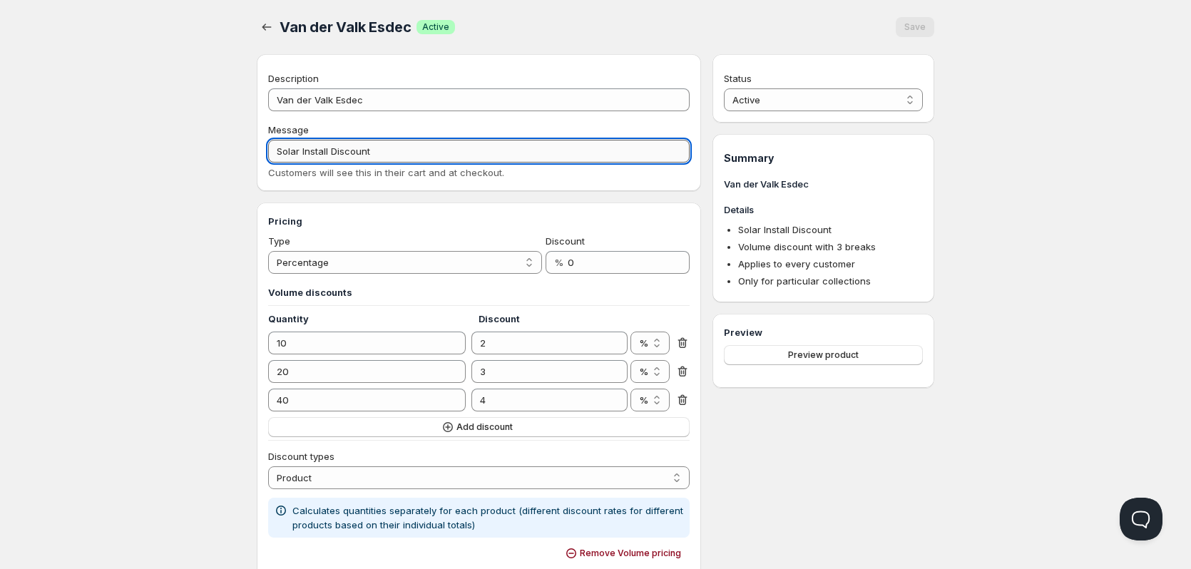
click at [305, 151] on input "Solar Install Discount" at bounding box center [478, 151] width 421 height 23
click at [334, 150] on input "Solar install Discount" at bounding box center [478, 151] width 421 height 23
click at [334, 151] on input "Solar install Discount" at bounding box center [478, 151] width 421 height 23
type input "Solar install discount"
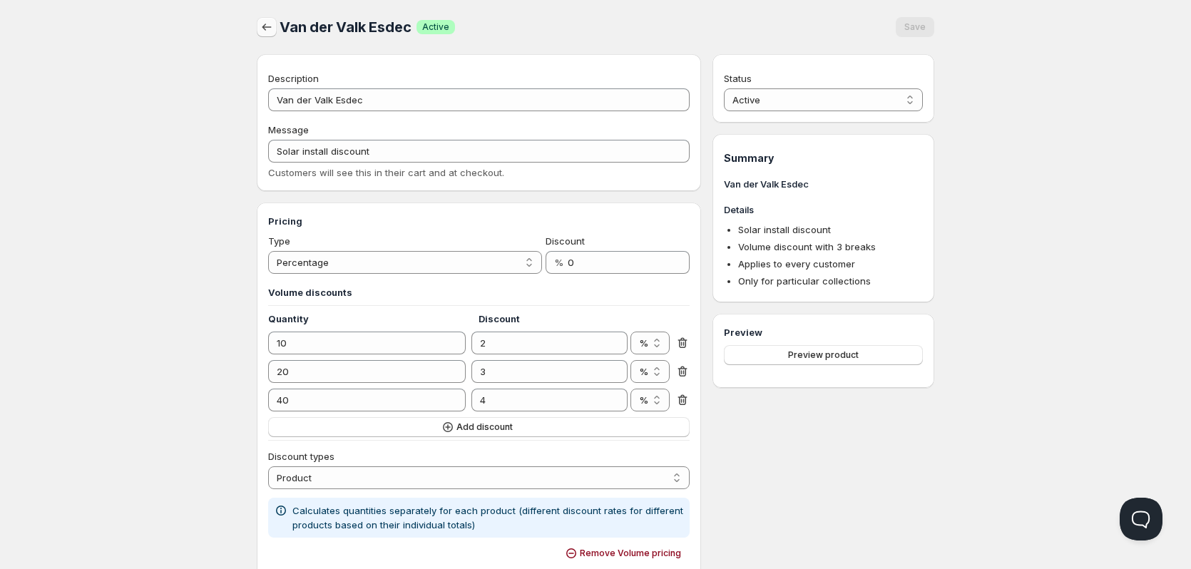
click at [270, 24] on icon "button" at bounding box center [267, 27] width 14 height 14
